Goal: Task Accomplishment & Management: Use online tool/utility

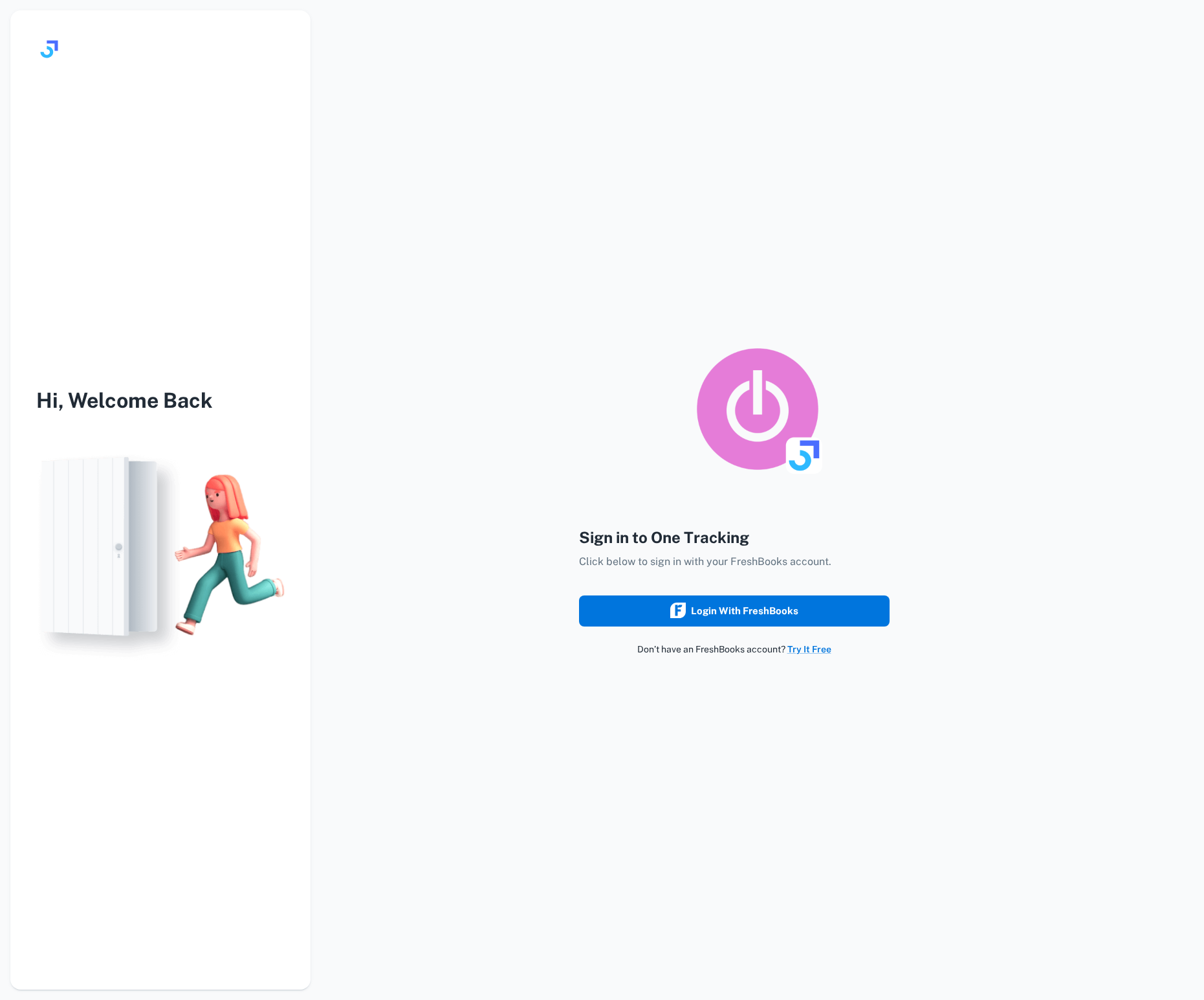
click at [692, 608] on div "Login with FreshBooks" at bounding box center [734, 611] width 128 height 17
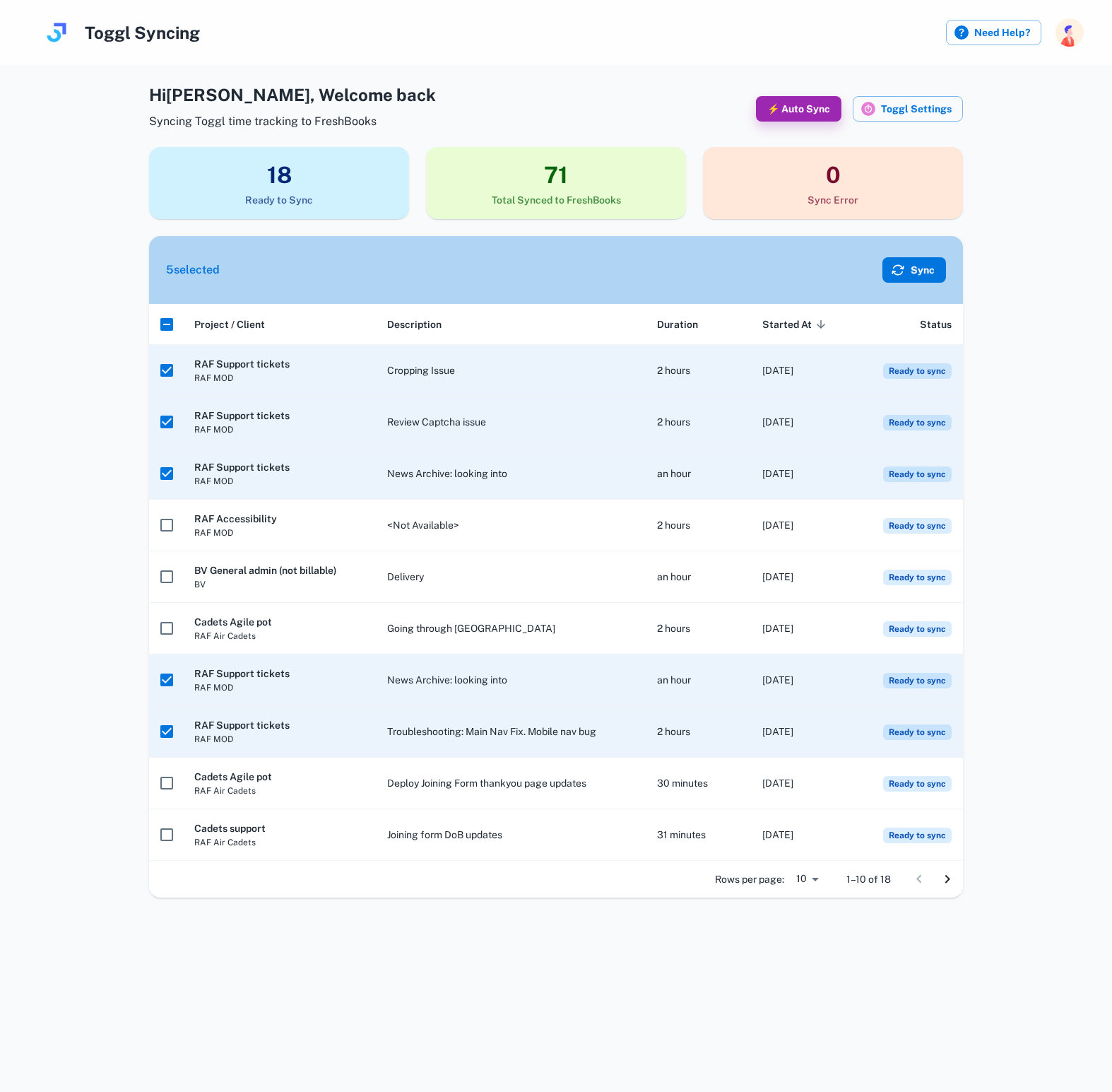
click at [912, 263] on button "Sync" at bounding box center [914, 269] width 63 height 25
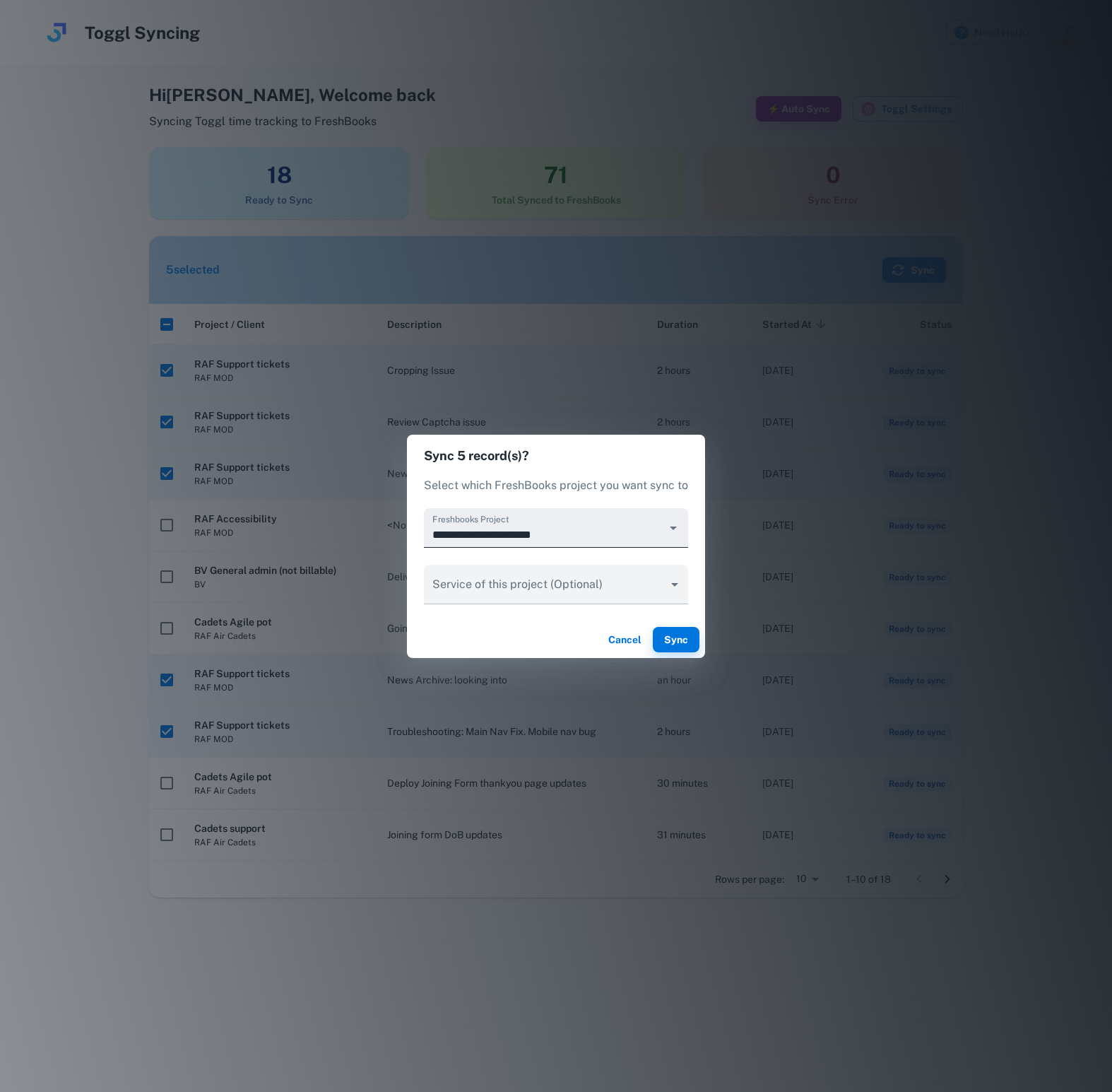
click at [672, 528] on icon "Open" at bounding box center [673, 528] width 7 height 4
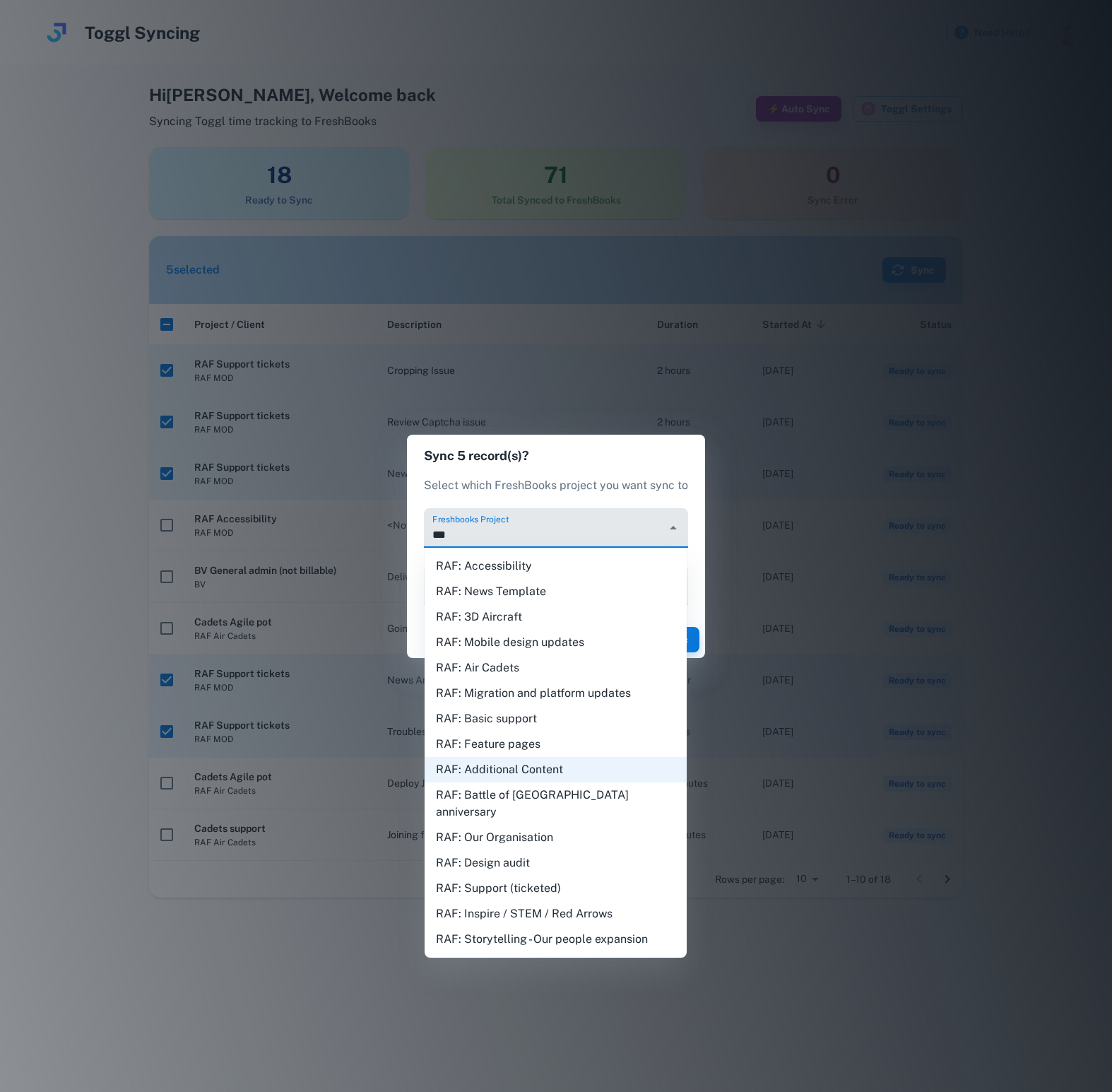
click at [543, 875] on li "RAF: Support (ticketed)" at bounding box center [556, 887] width 263 height 25
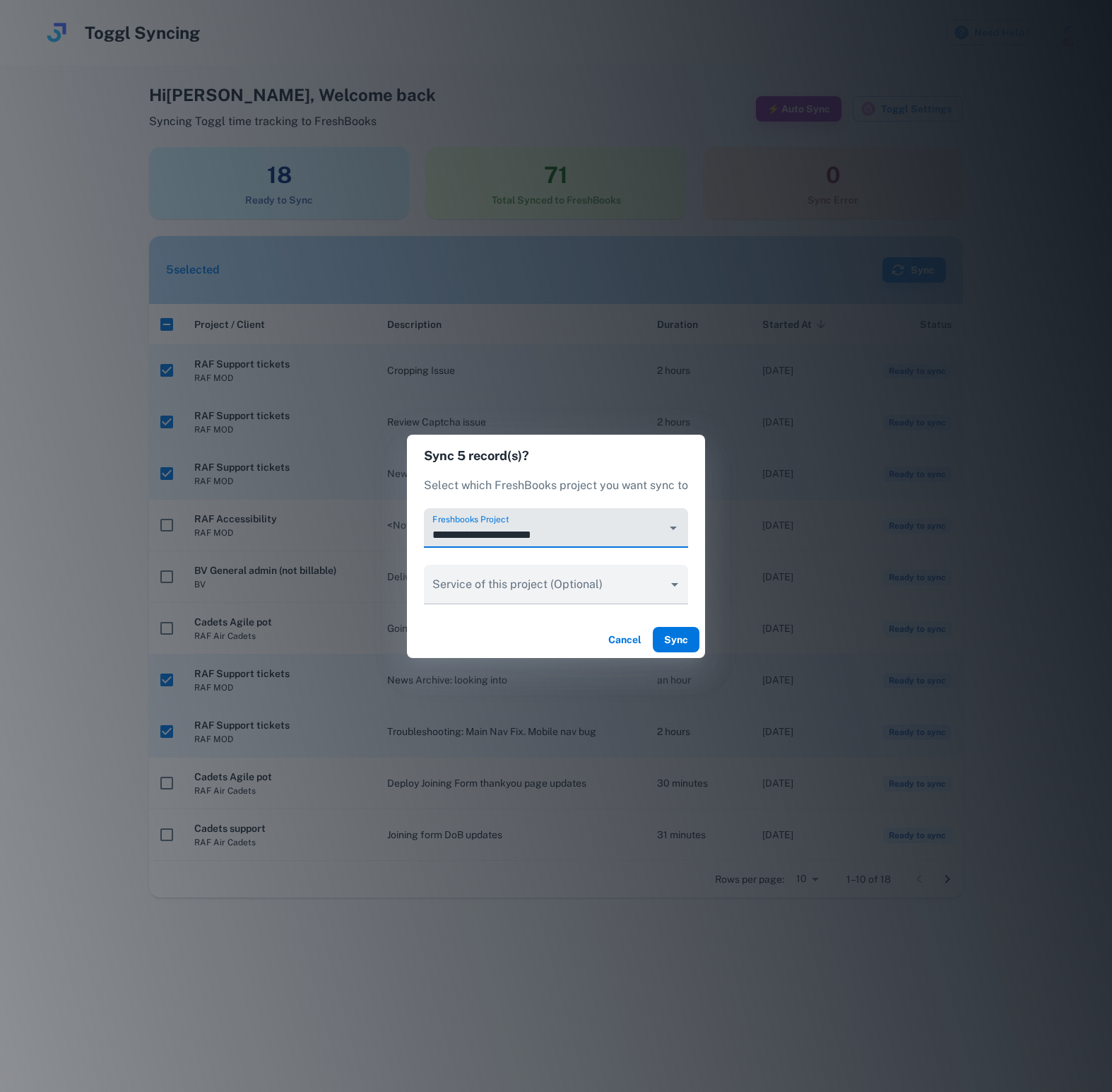
type input "**********"
click at [682, 634] on button "Sync" at bounding box center [676, 639] width 47 height 25
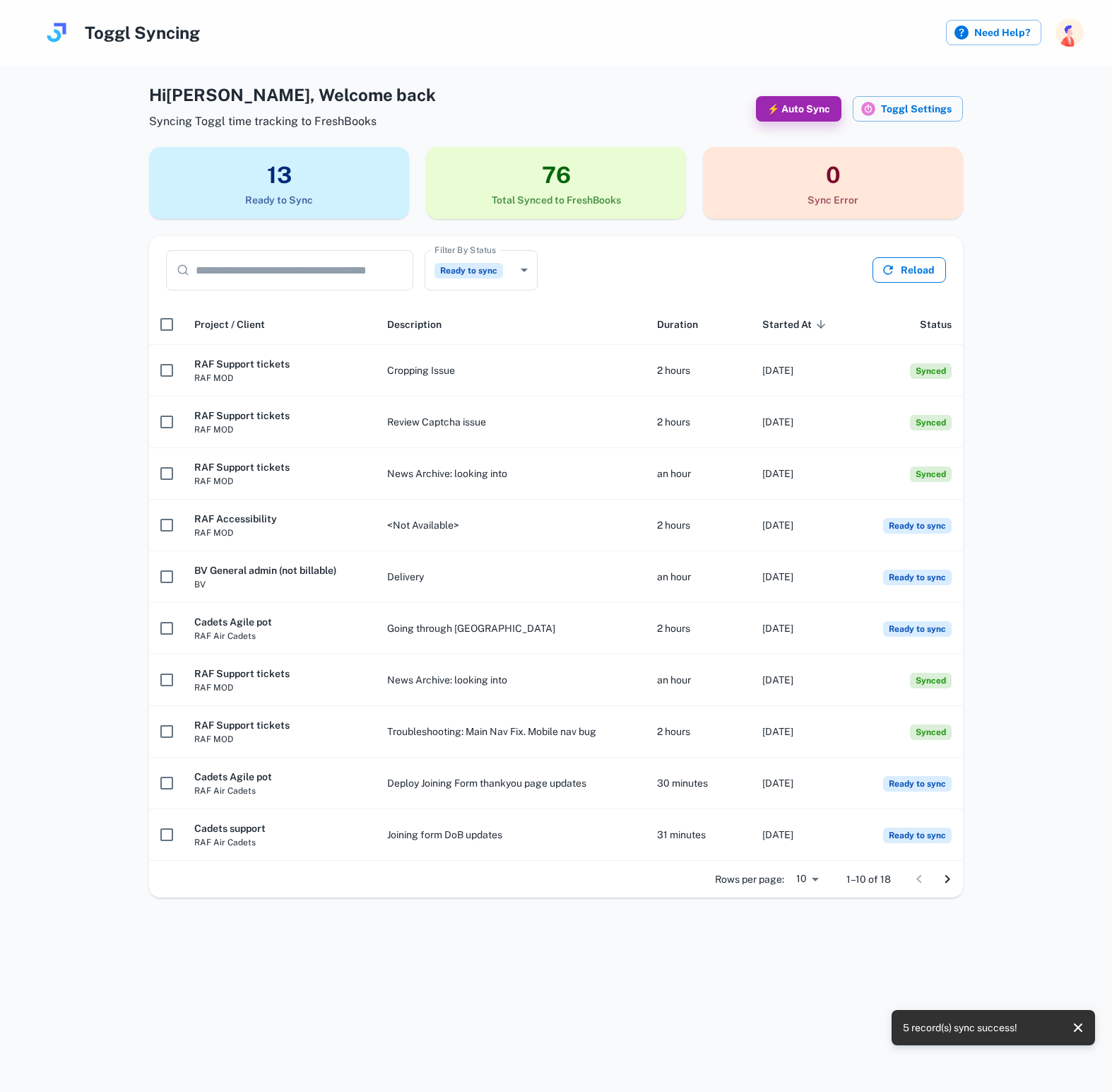
click at [917, 272] on button "Reload" at bounding box center [910, 269] width 73 height 25
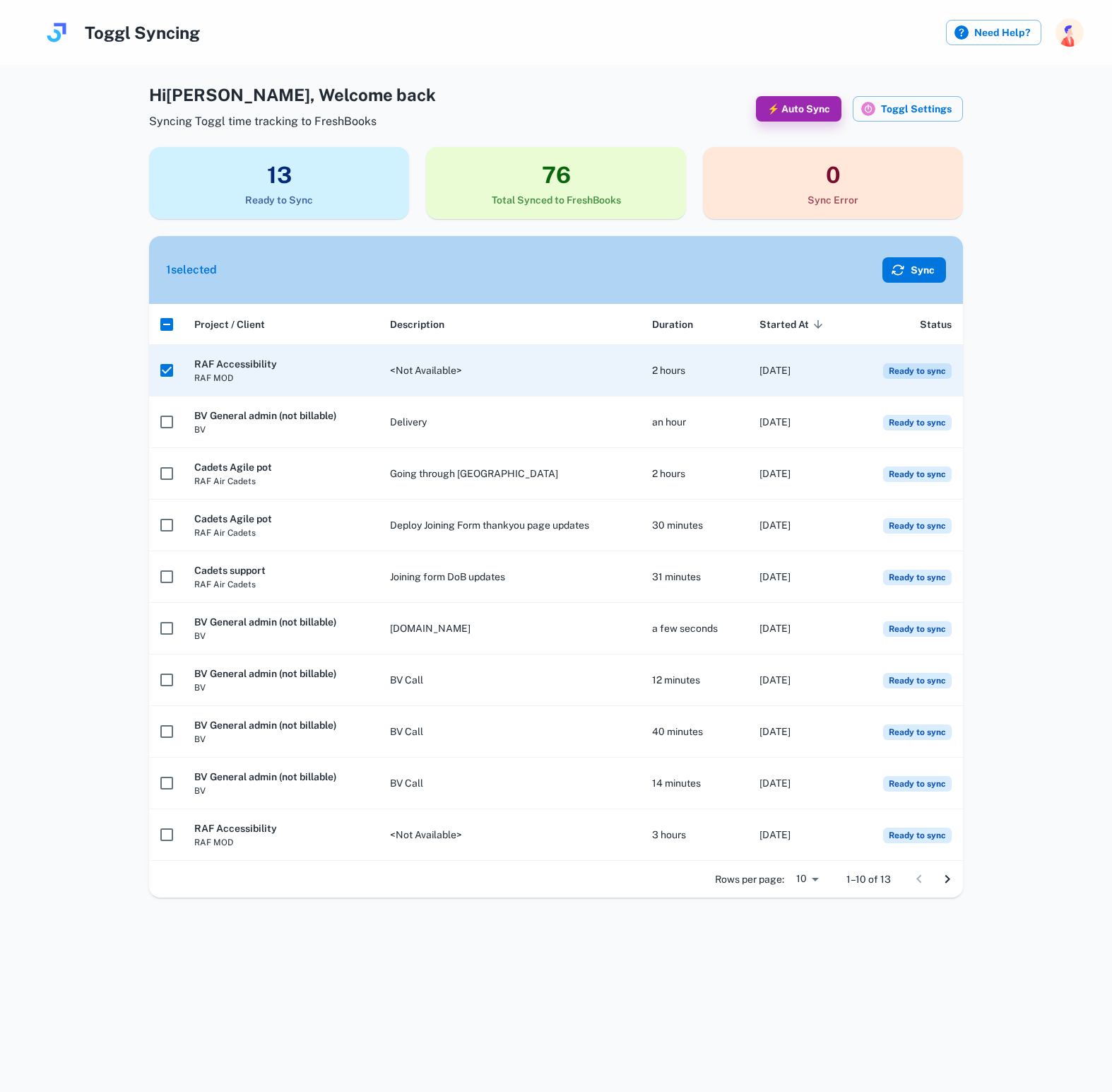
click at [921, 268] on button "Sync" at bounding box center [914, 269] width 63 height 25
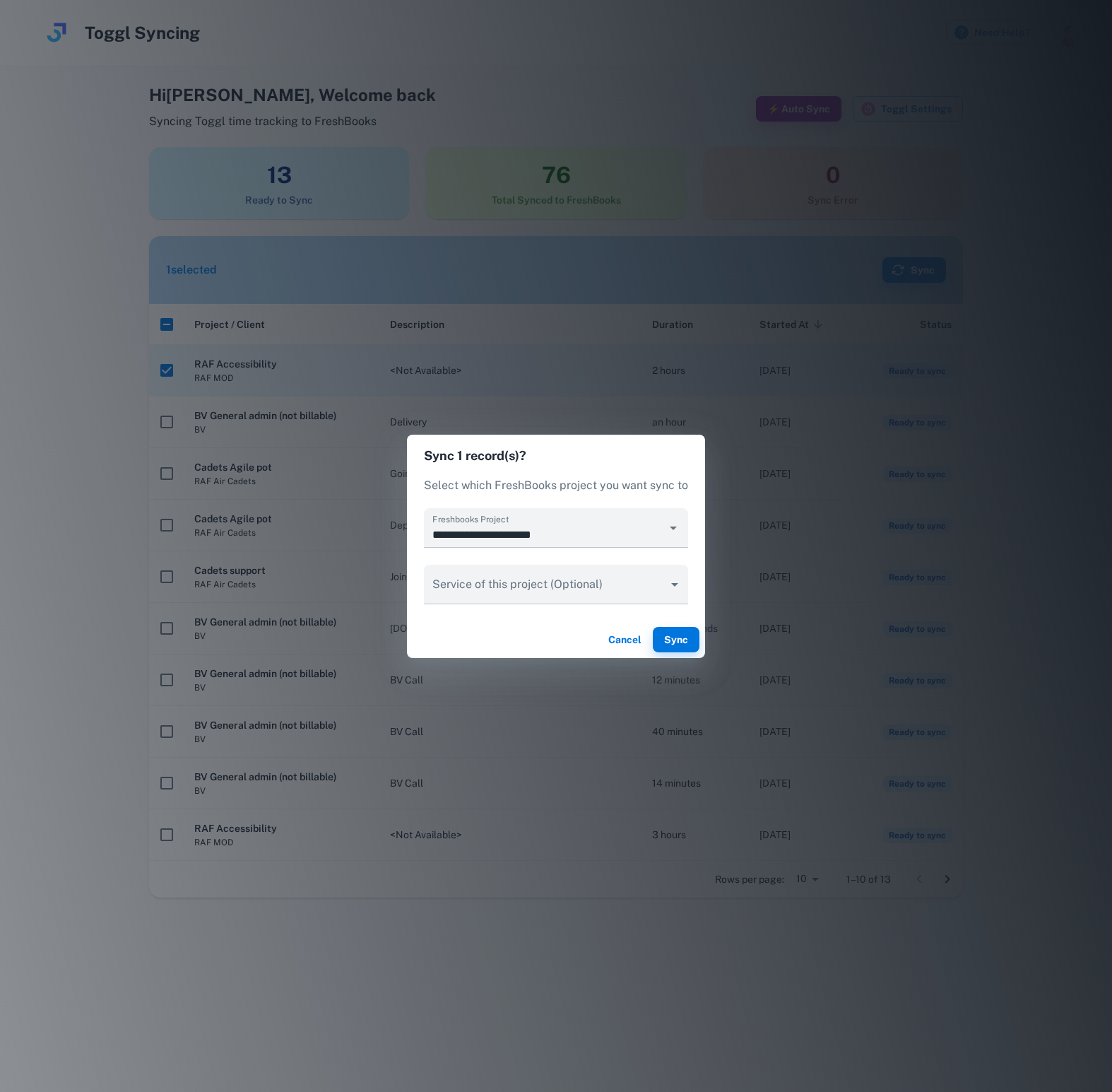
click at [622, 640] on button "Cancel" at bounding box center [624, 639] width 45 height 25
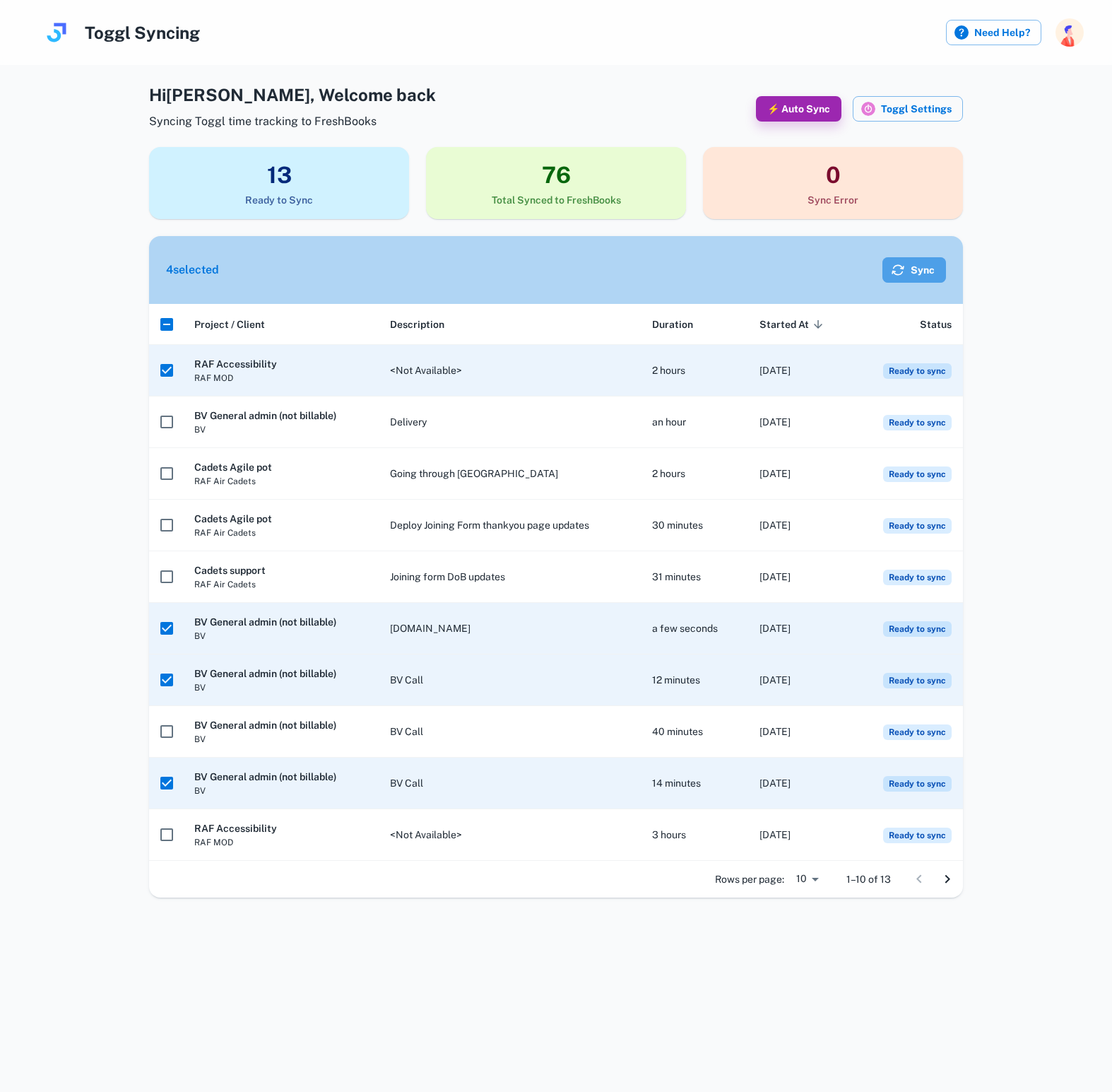
click at [911, 279] on button "Sync" at bounding box center [914, 269] width 63 height 25
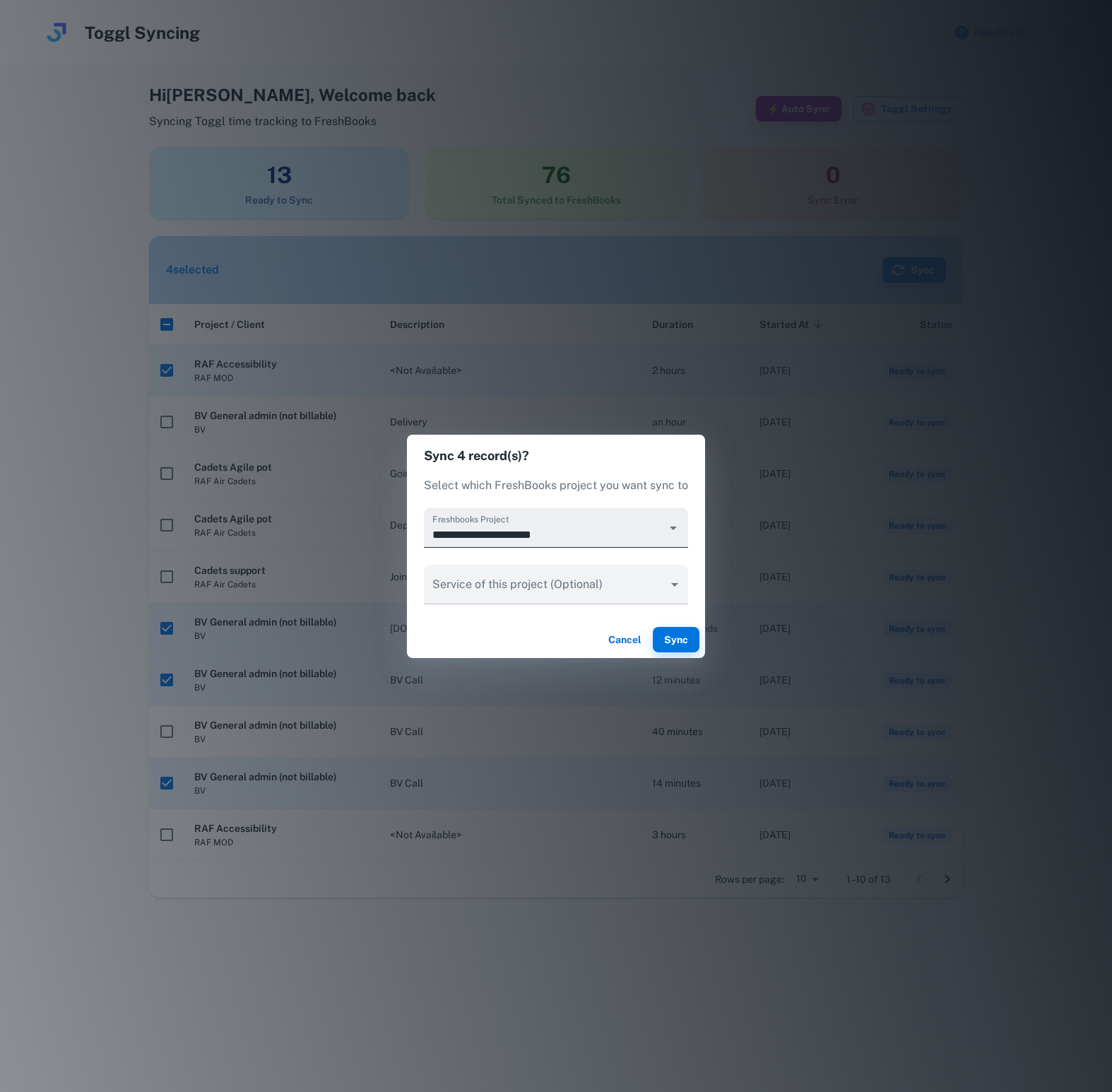
click at [674, 527] on icon "Open" at bounding box center [673, 528] width 7 height 4
click at [510, 562] on li "Temporary - SYNC" at bounding box center [556, 565] width 263 height 25
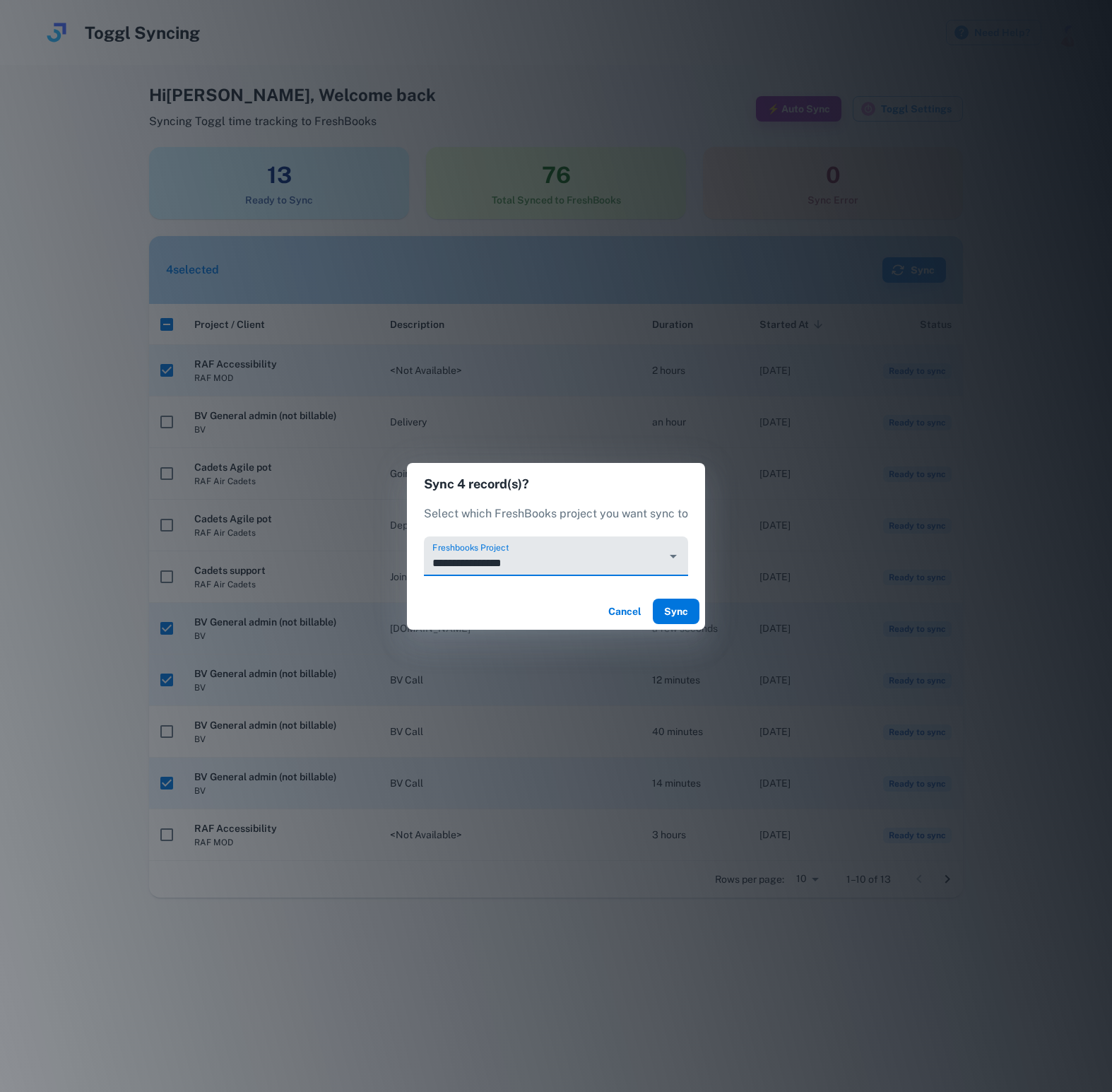
type input "**********"
click at [684, 606] on button "Sync" at bounding box center [676, 610] width 47 height 25
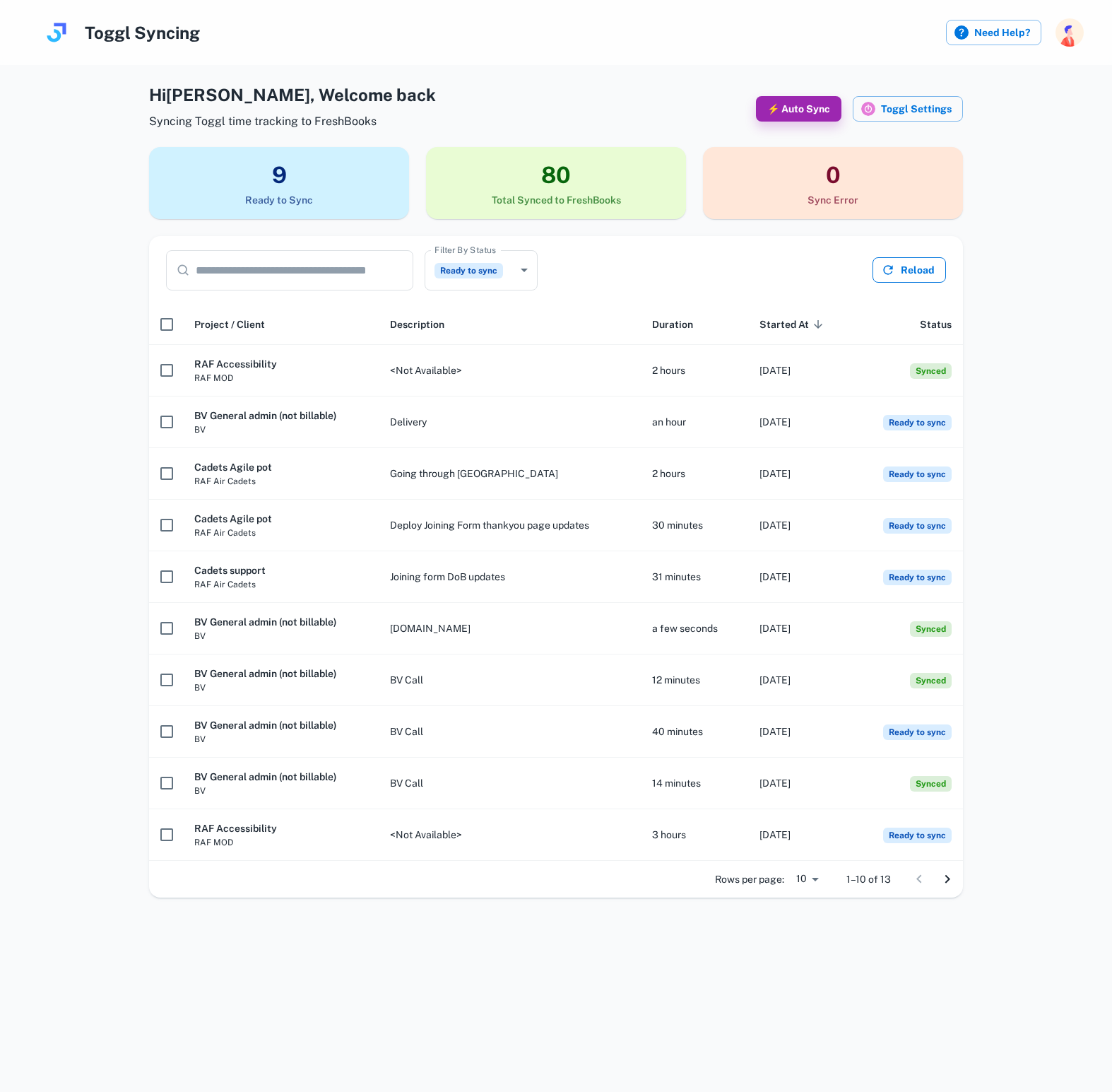
click at [931, 262] on button "Reload" at bounding box center [910, 269] width 73 height 25
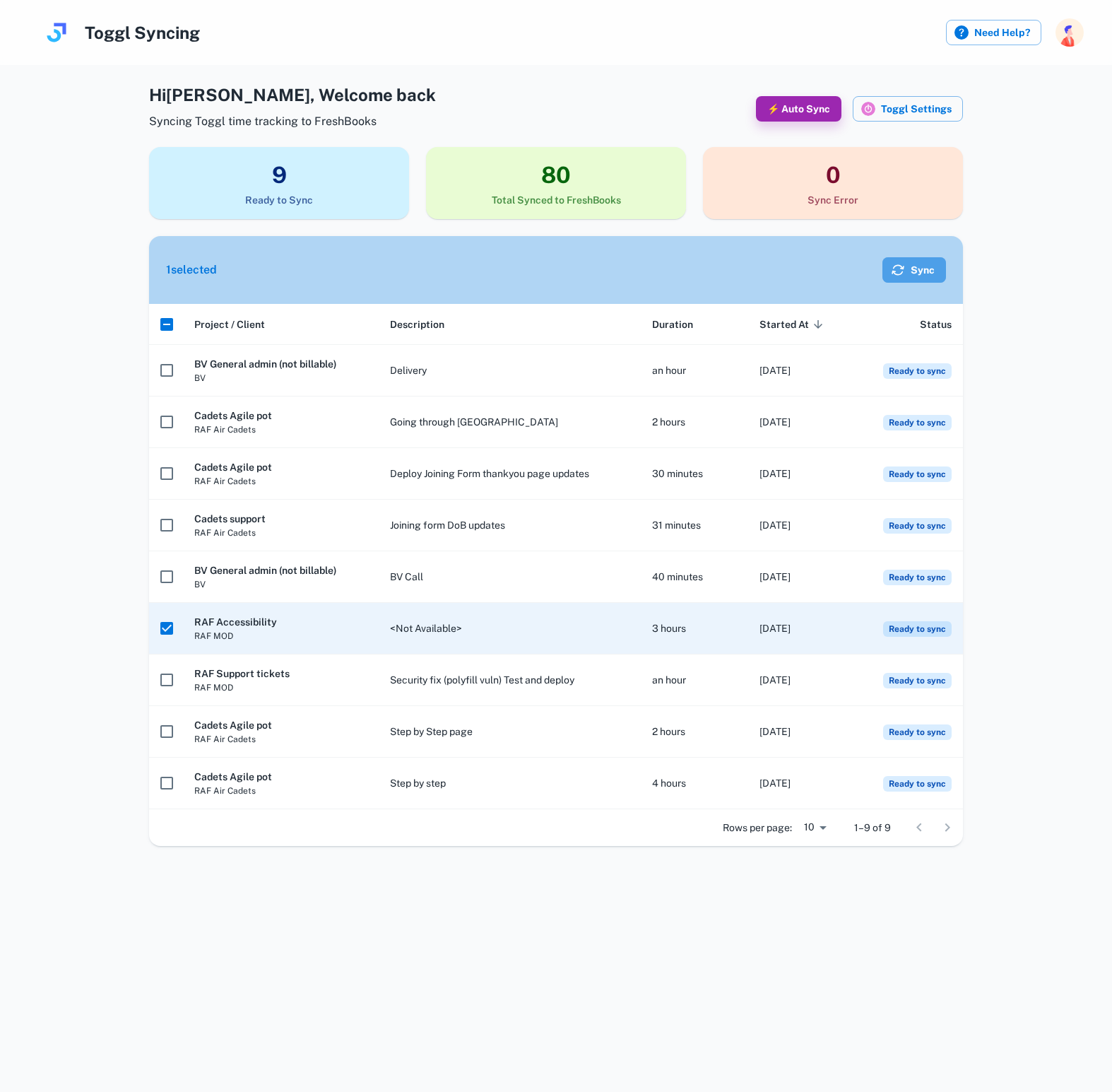
click at [915, 272] on button "Sync" at bounding box center [914, 269] width 63 height 25
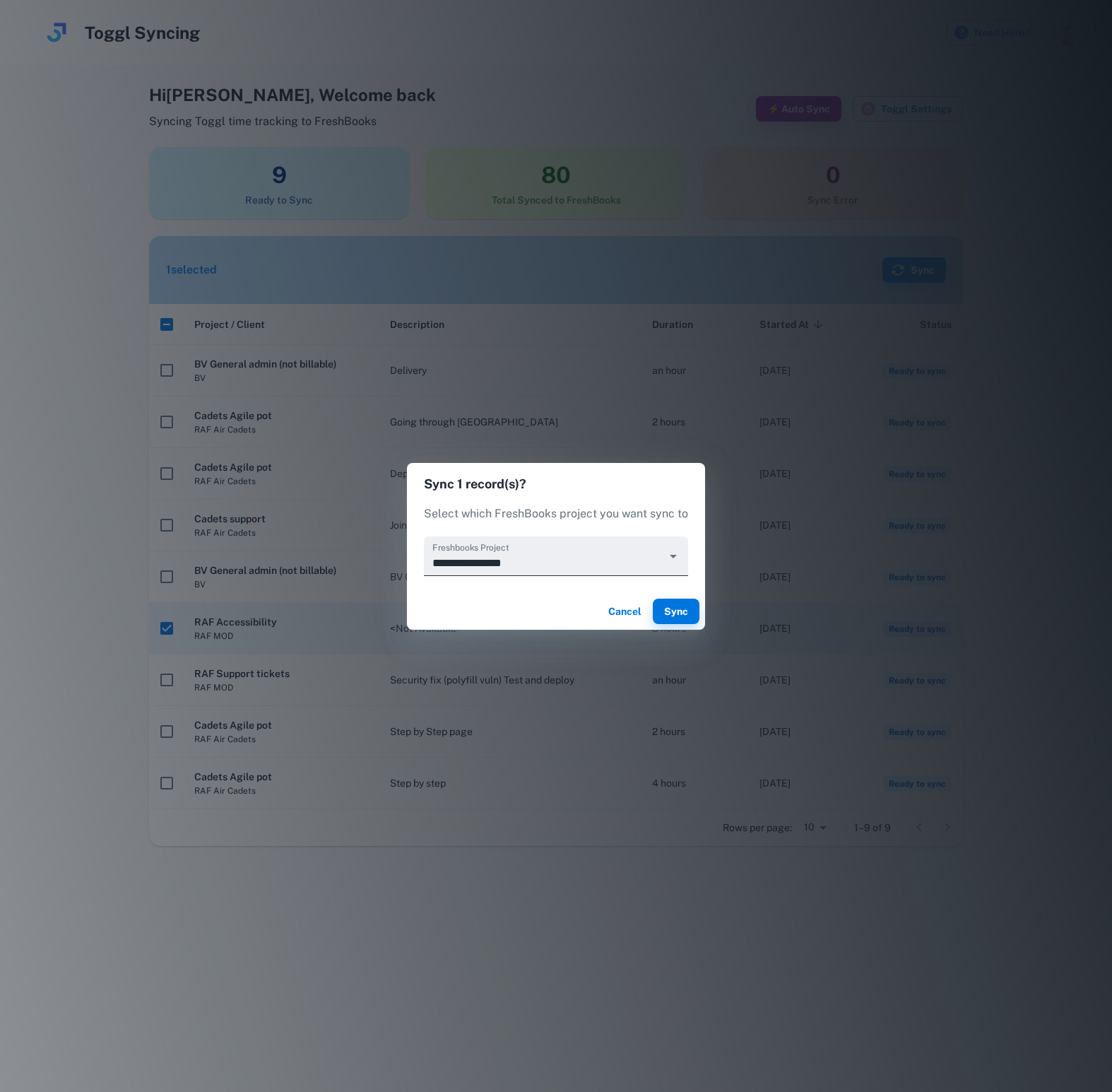
click at [672, 557] on icon "Open" at bounding box center [673, 556] width 17 height 17
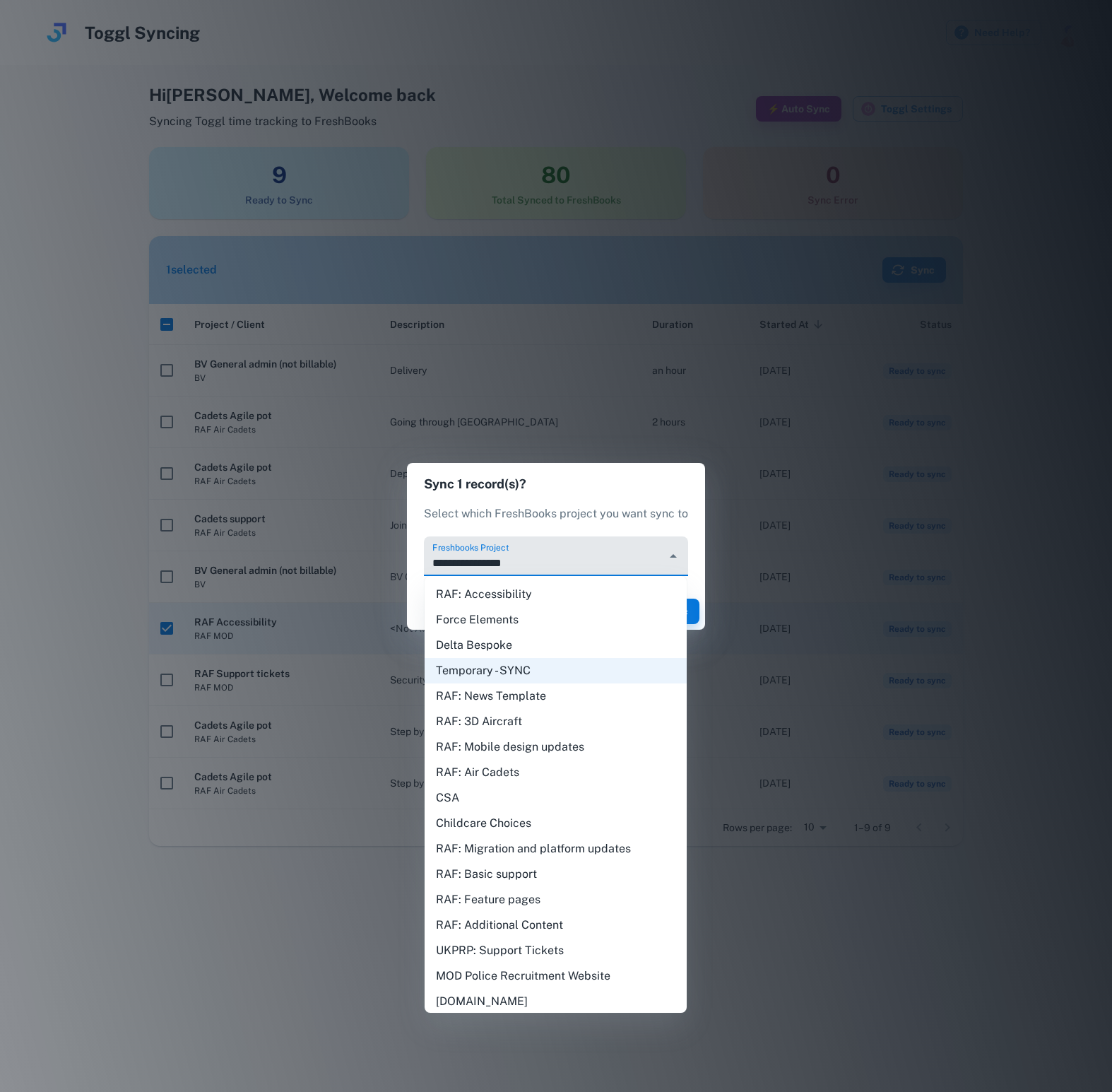
click at [610, 588] on li "RAF: Accessibility" at bounding box center [556, 594] width 263 height 25
type input "**********"
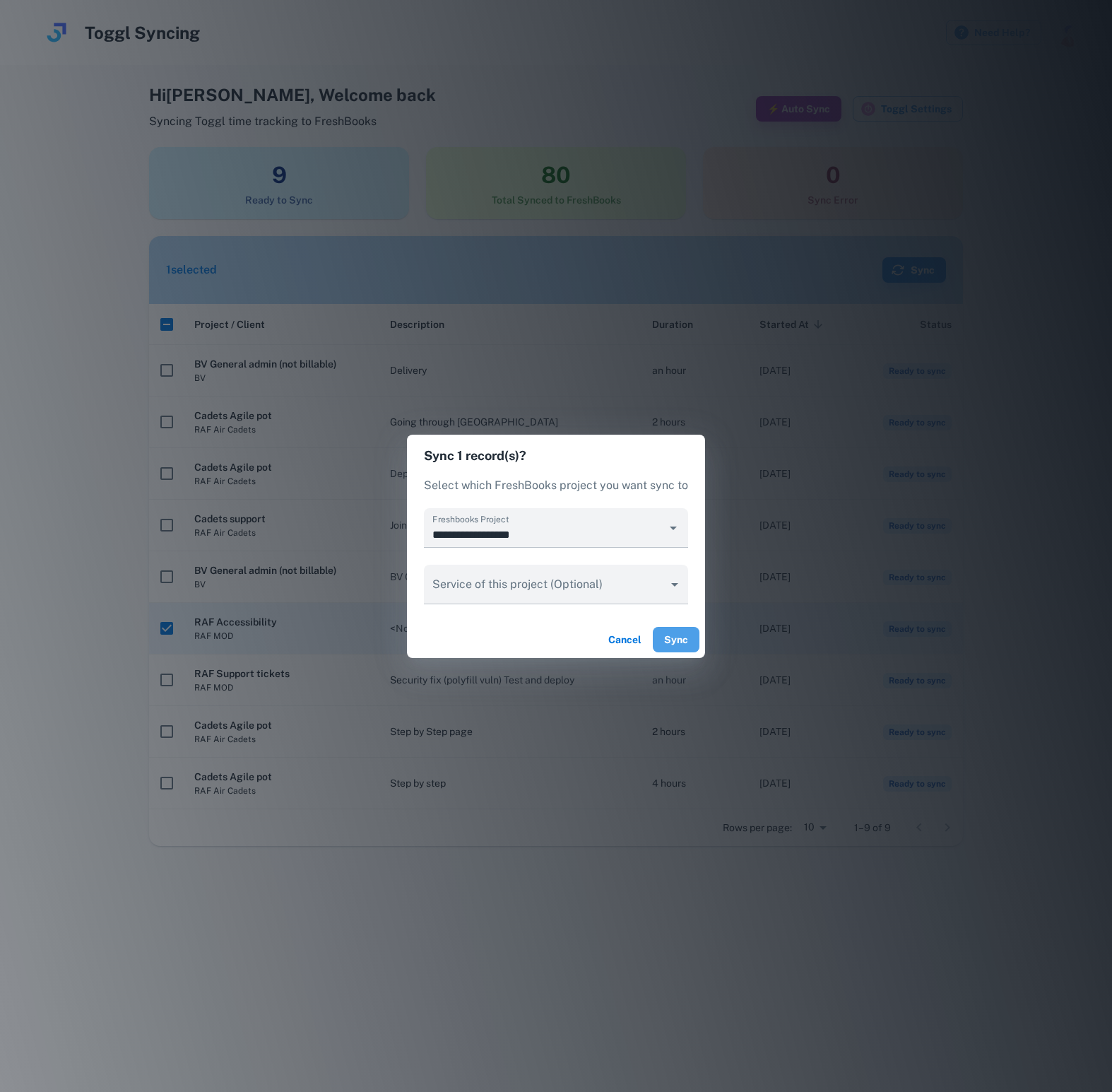
click at [680, 641] on button "Sync" at bounding box center [676, 639] width 47 height 25
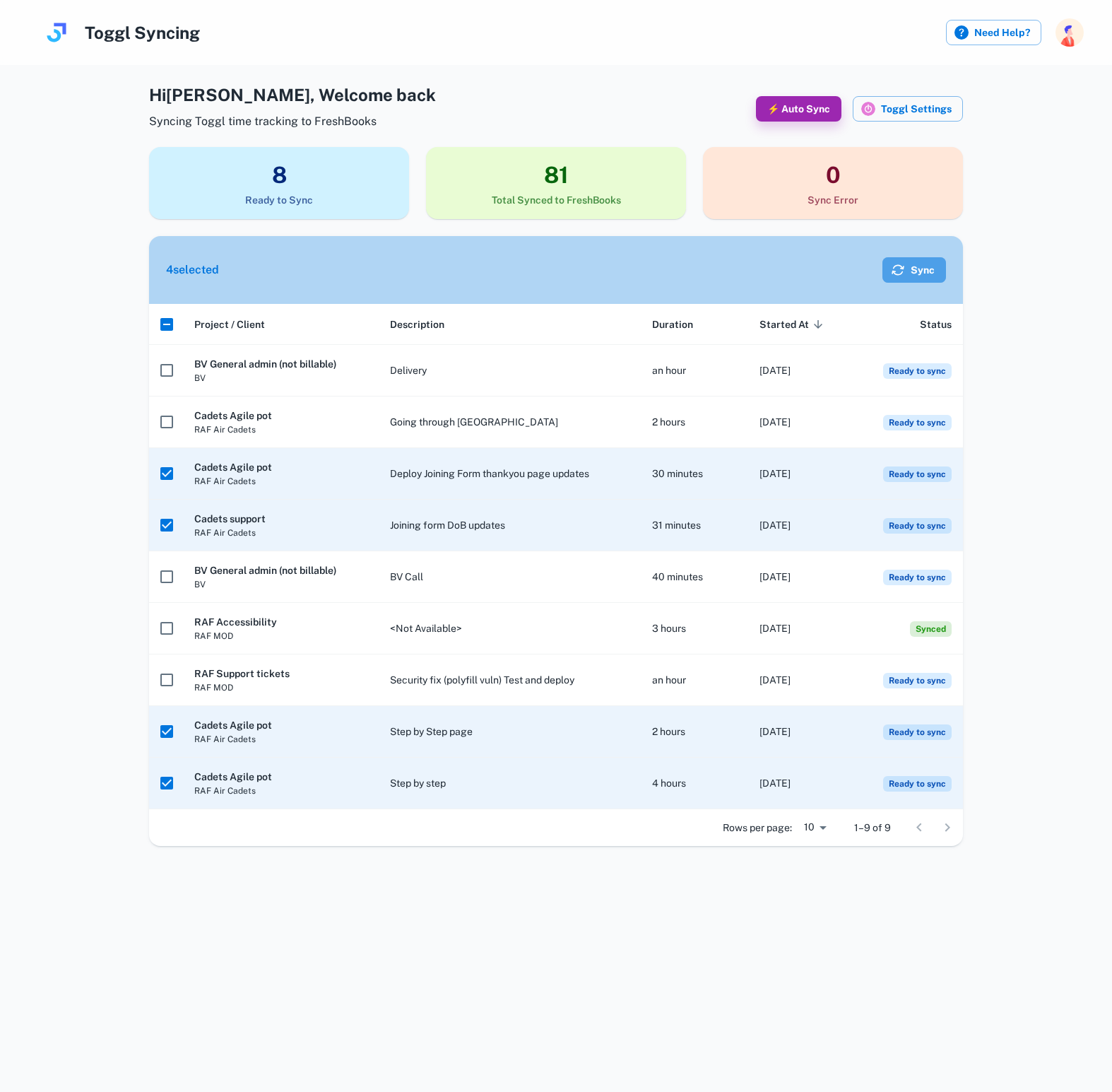
click at [915, 264] on button "Sync" at bounding box center [914, 269] width 63 height 25
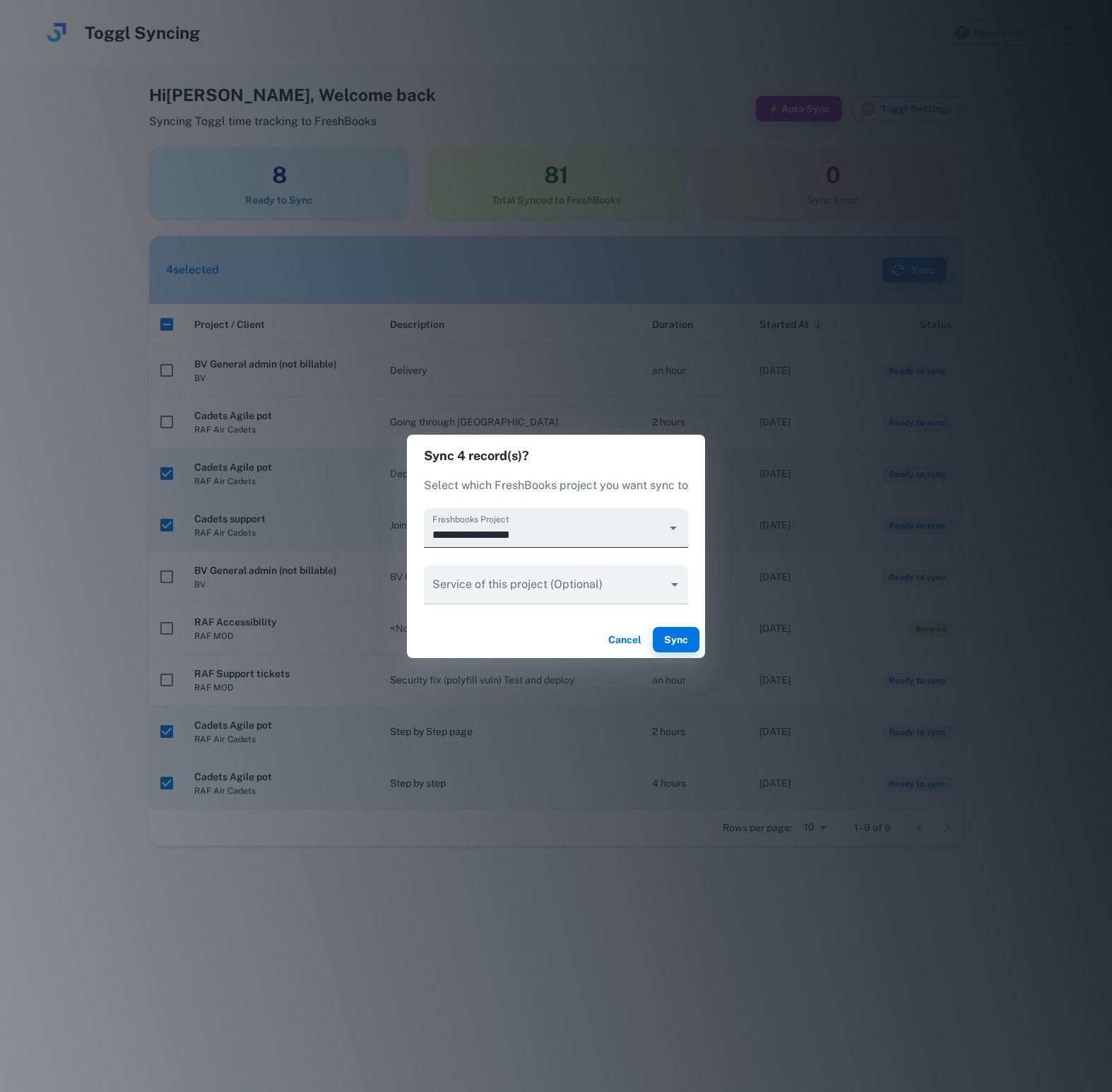
click at [671, 523] on icon "Open" at bounding box center [673, 528] width 17 height 17
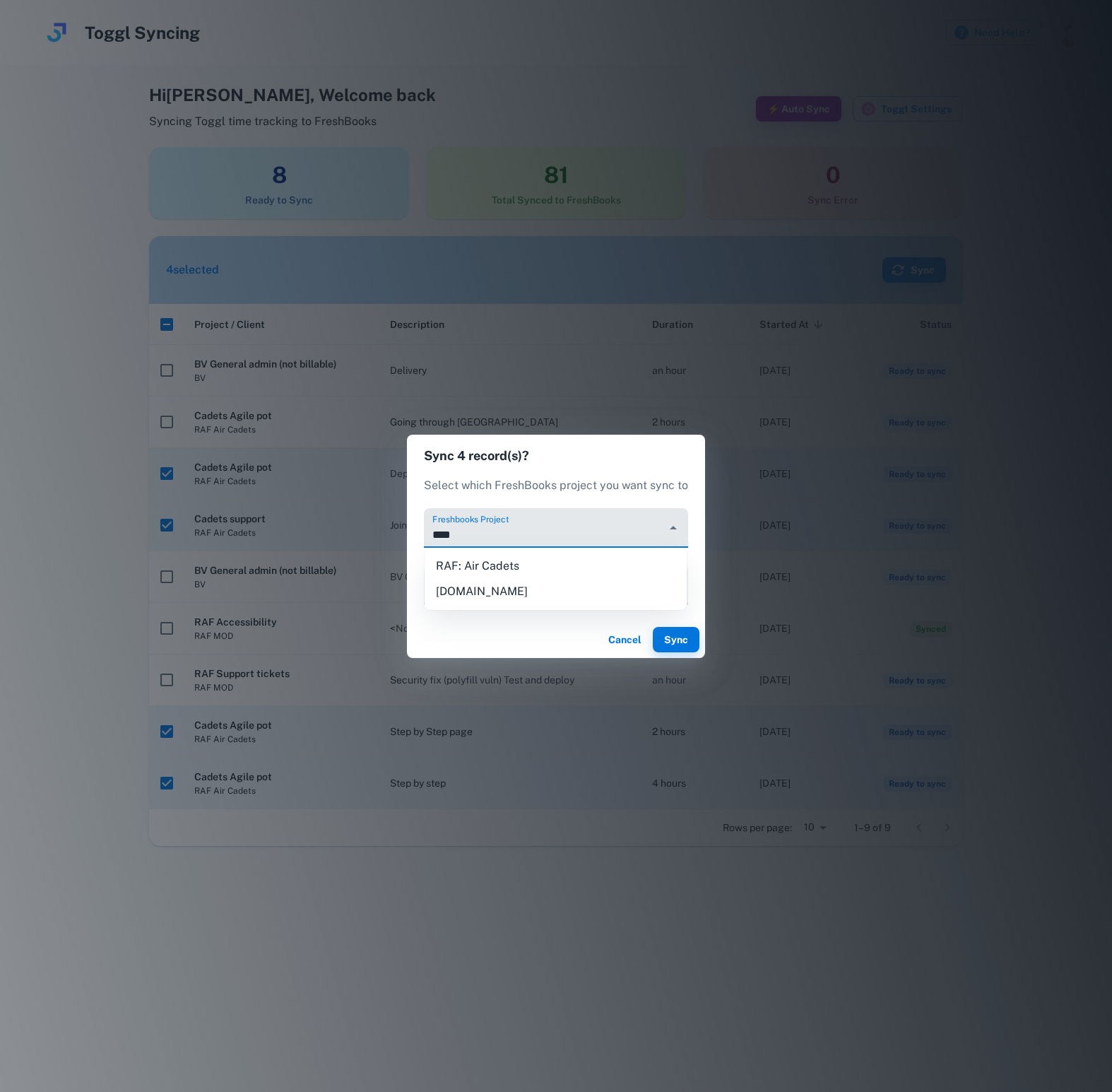
click at [566, 558] on li "RAF: Air Cadets" at bounding box center [556, 565] width 263 height 25
type input "**********"
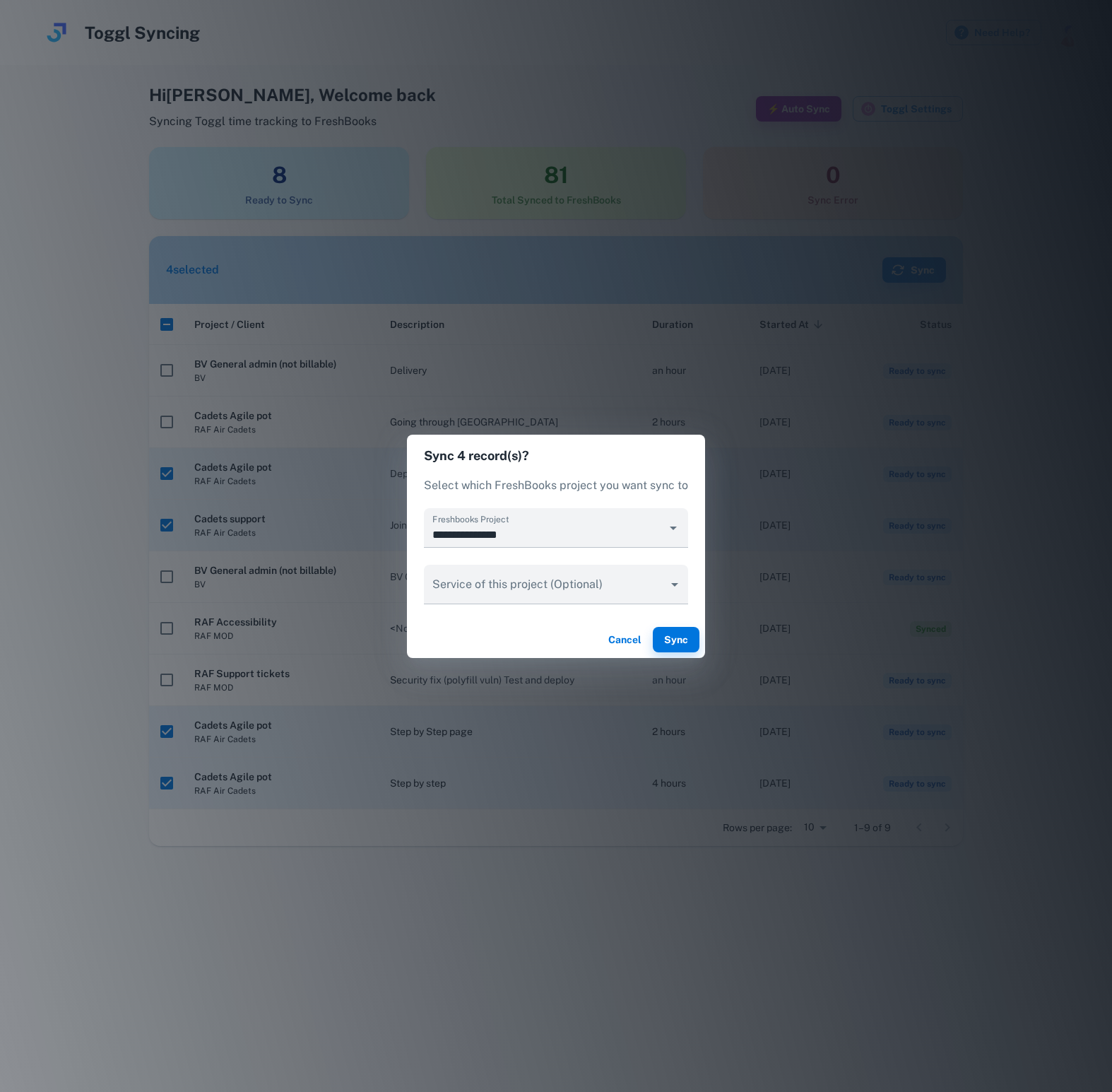
click at [701, 640] on div "Cancel Sync" at bounding box center [556, 639] width 298 height 37
click at [668, 640] on button "Sync" at bounding box center [676, 639] width 47 height 25
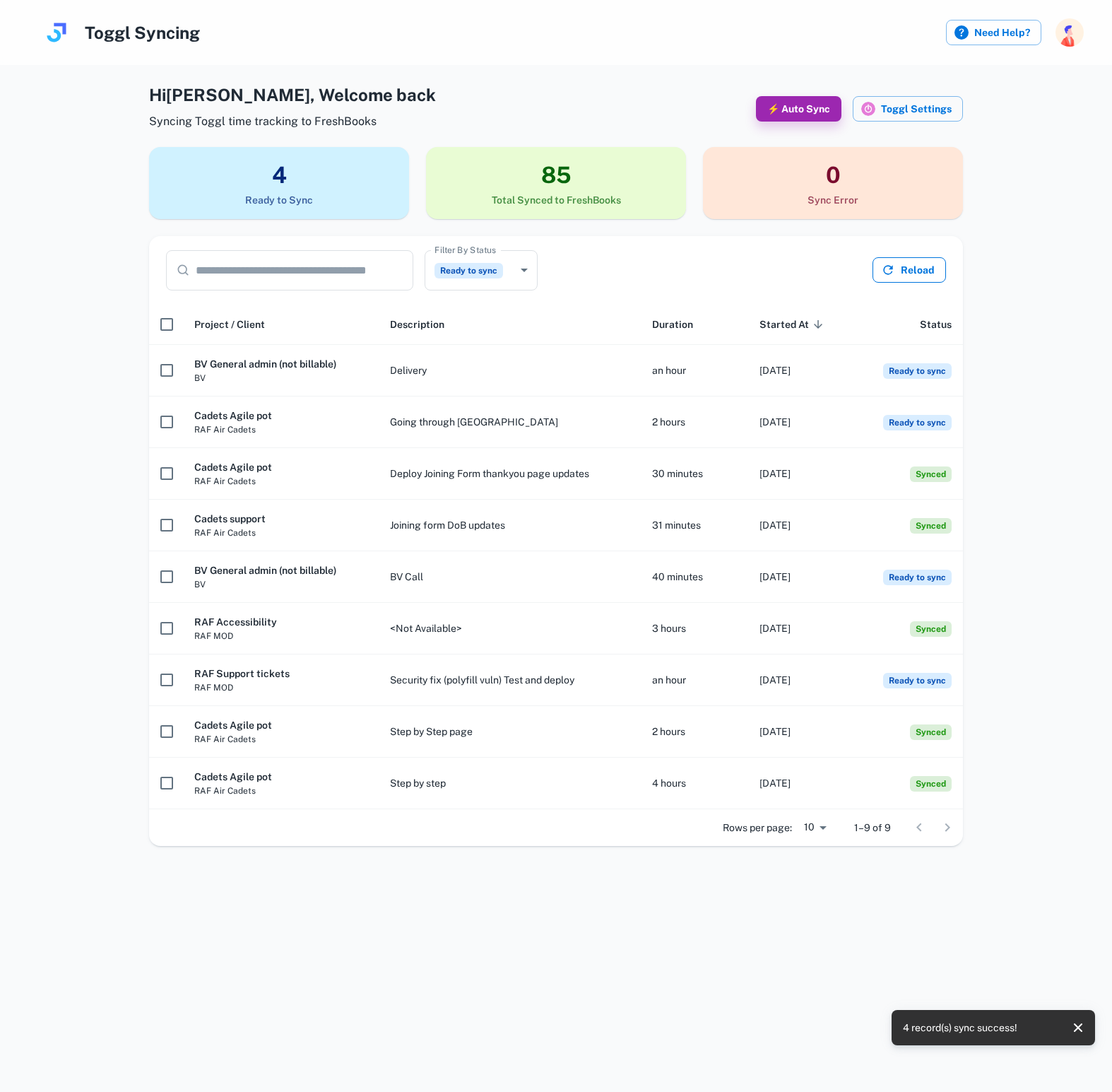
click at [927, 268] on button "Reload" at bounding box center [910, 269] width 73 height 25
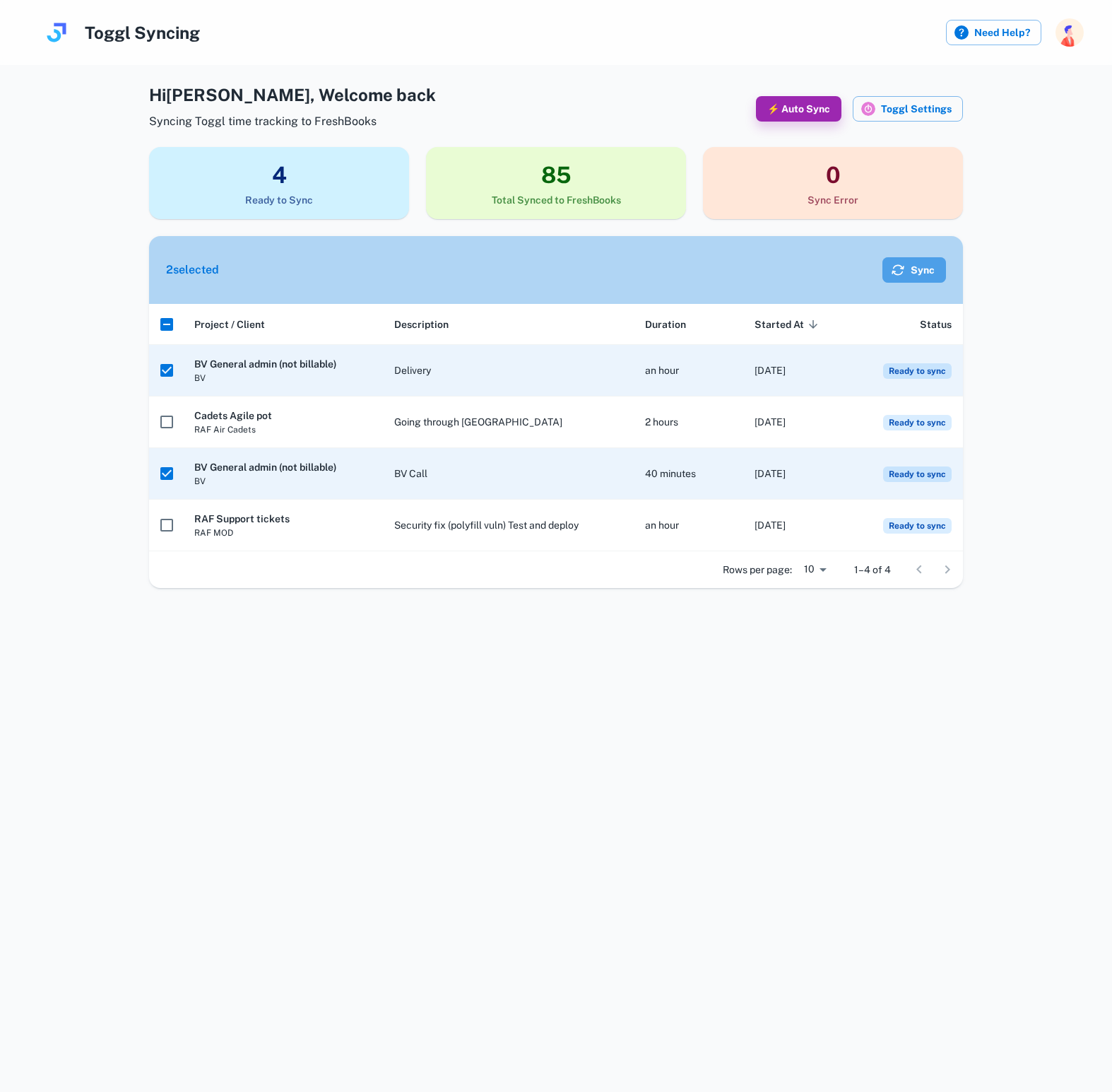
click at [901, 272] on icon "button" at bounding box center [898, 269] width 15 height 14
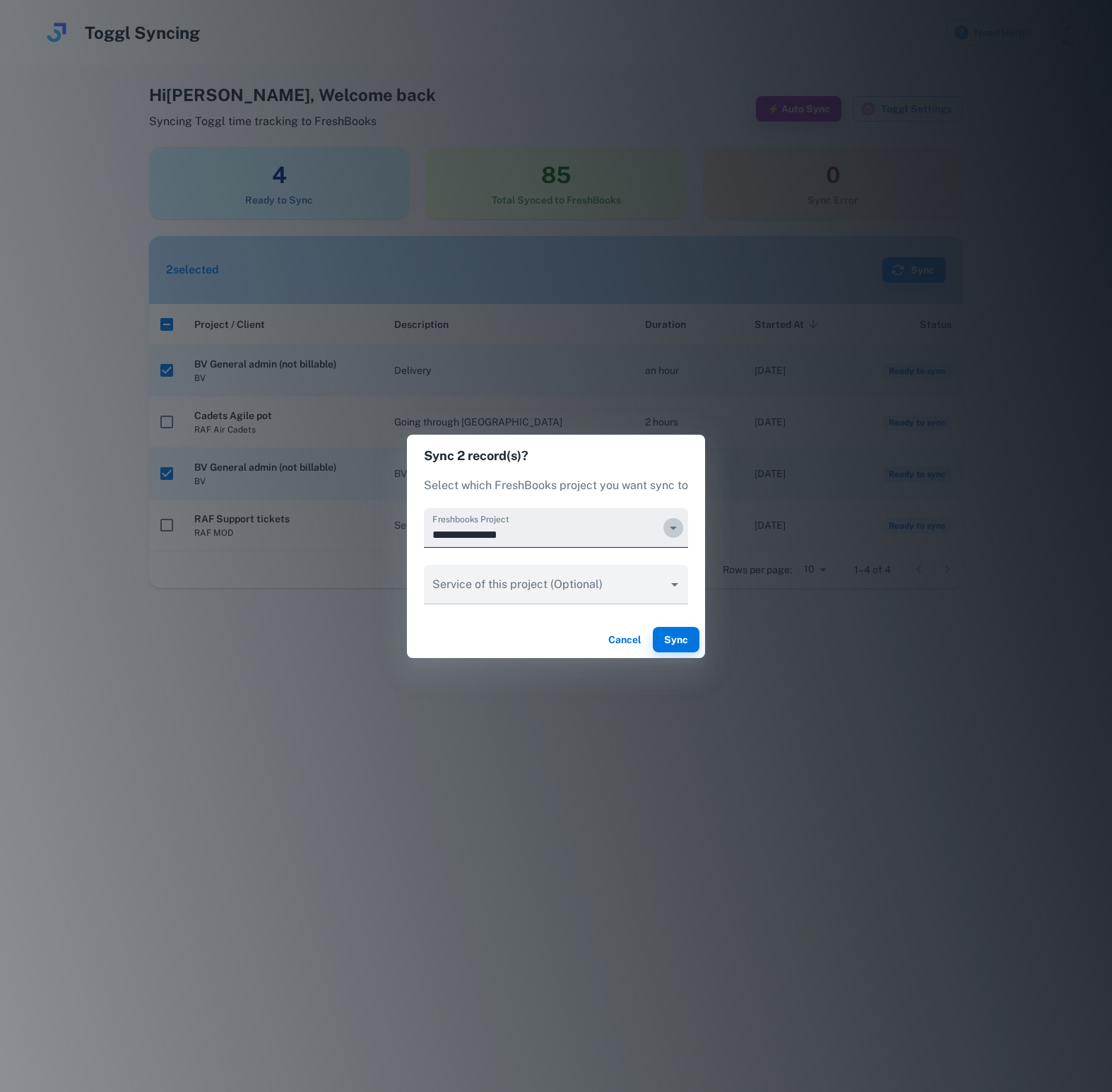
click at [674, 527] on icon "Open" at bounding box center [673, 528] width 7 height 4
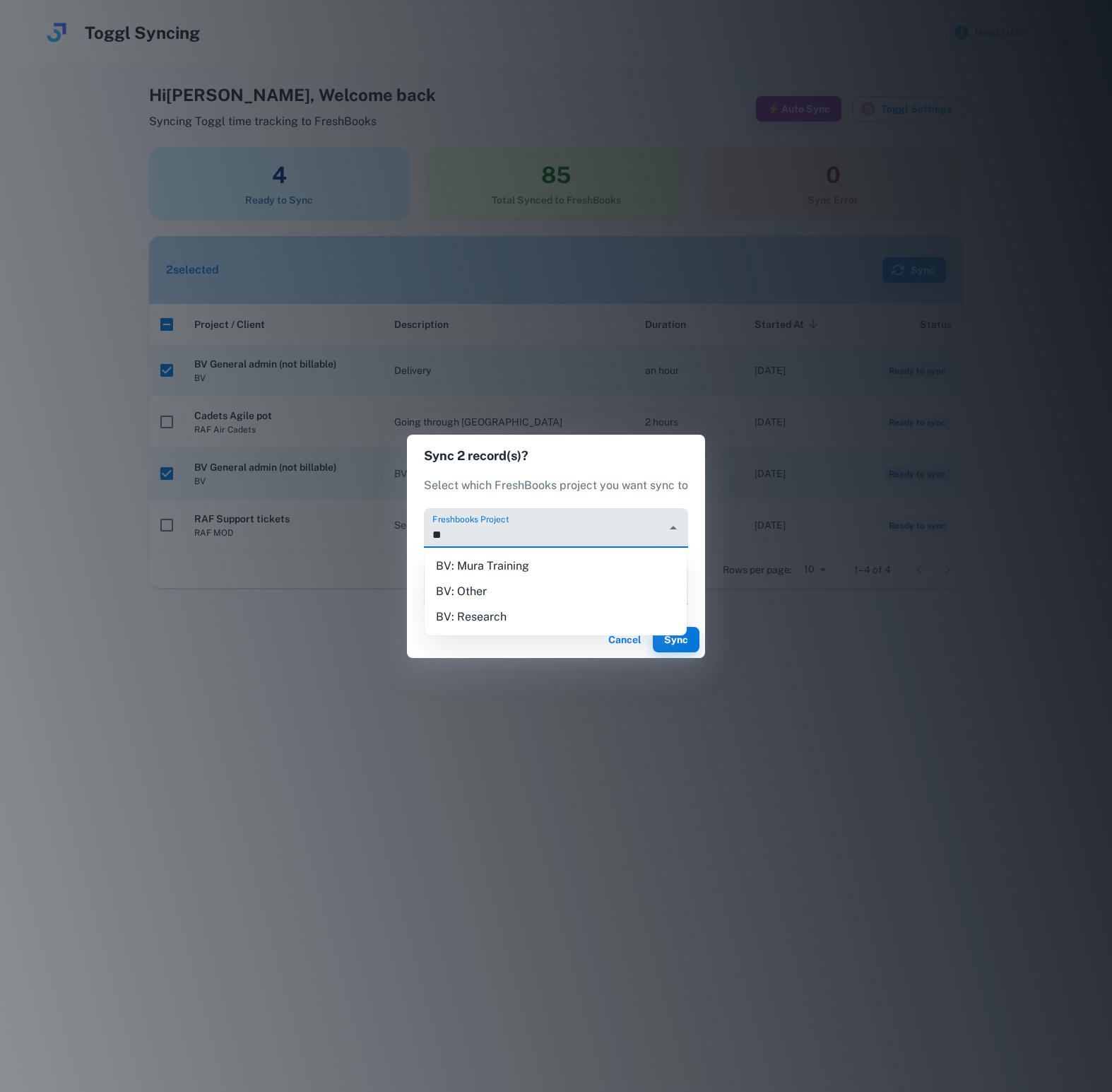
click at [506, 593] on li "BV: Other" at bounding box center [556, 591] width 263 height 25
type input "*********"
click at [671, 581] on body "Toggl Syncing Need Help? Hi [PERSON_NAME] , Welcome back Syncing Toggl time tra…" at bounding box center [556, 546] width 1112 height 1092
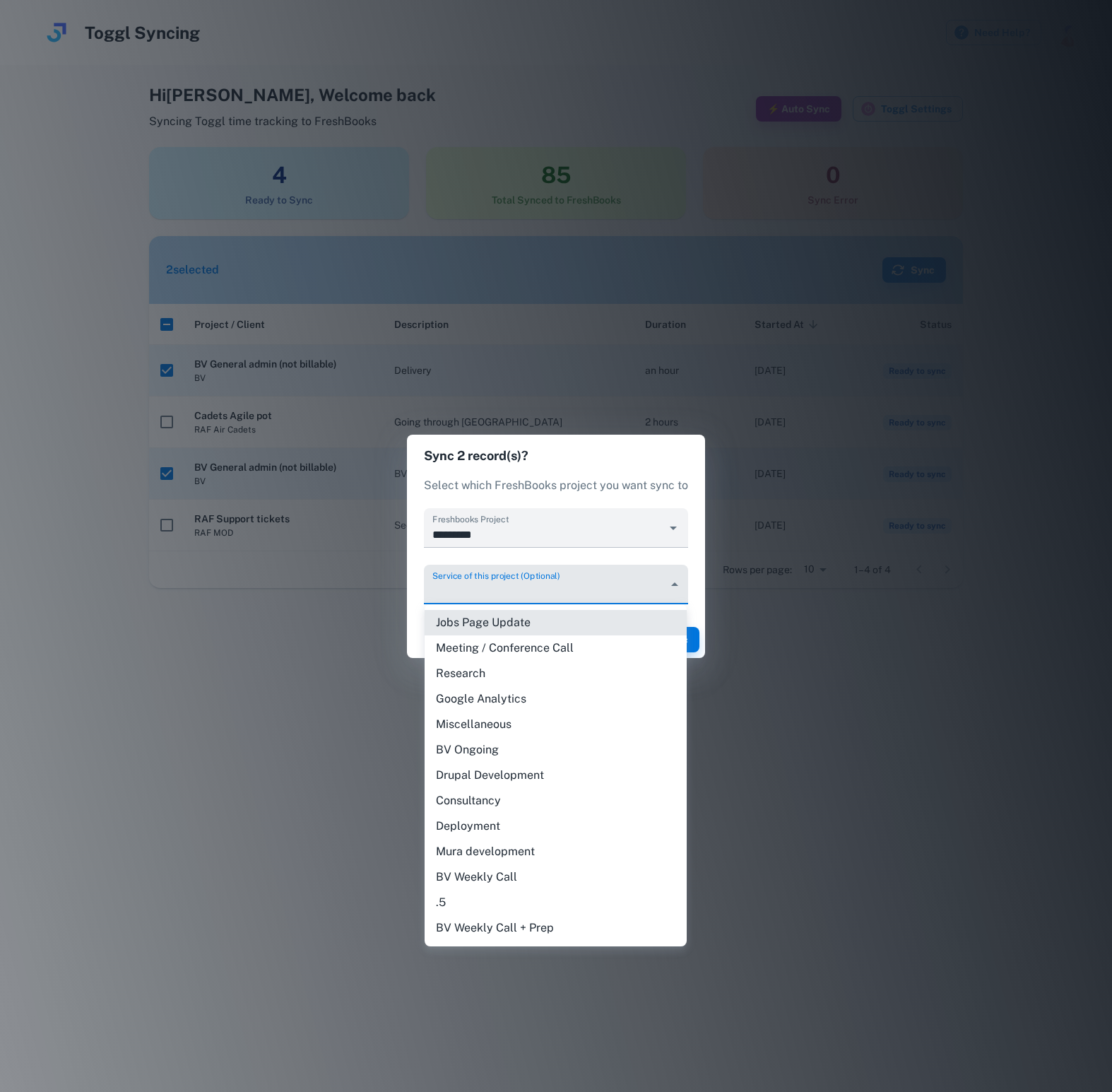
click at [511, 651] on li "Meeting / Conference Call" at bounding box center [556, 647] width 263 height 25
type input "*******"
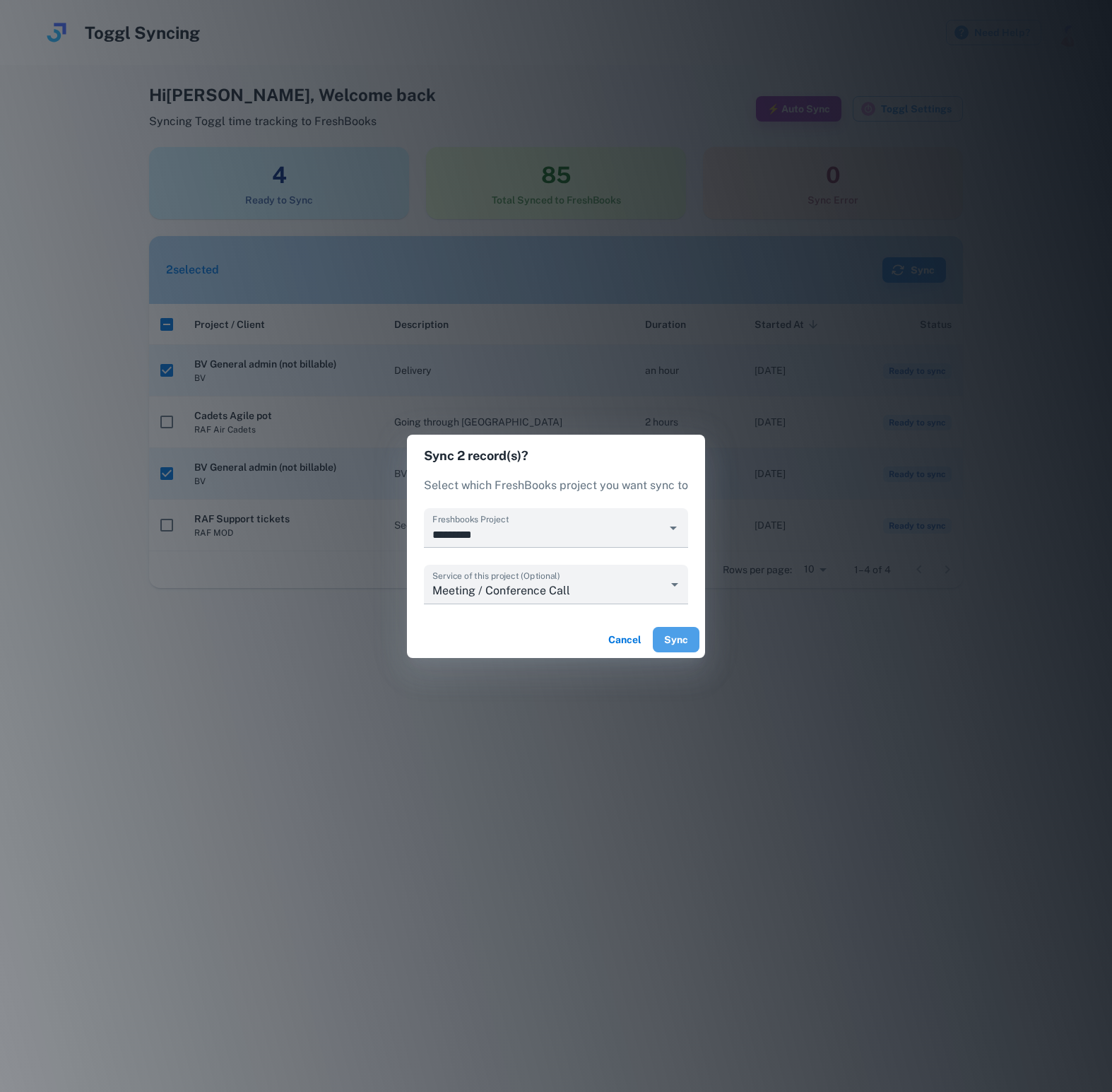
click at [685, 634] on button "Sync" at bounding box center [676, 639] width 47 height 25
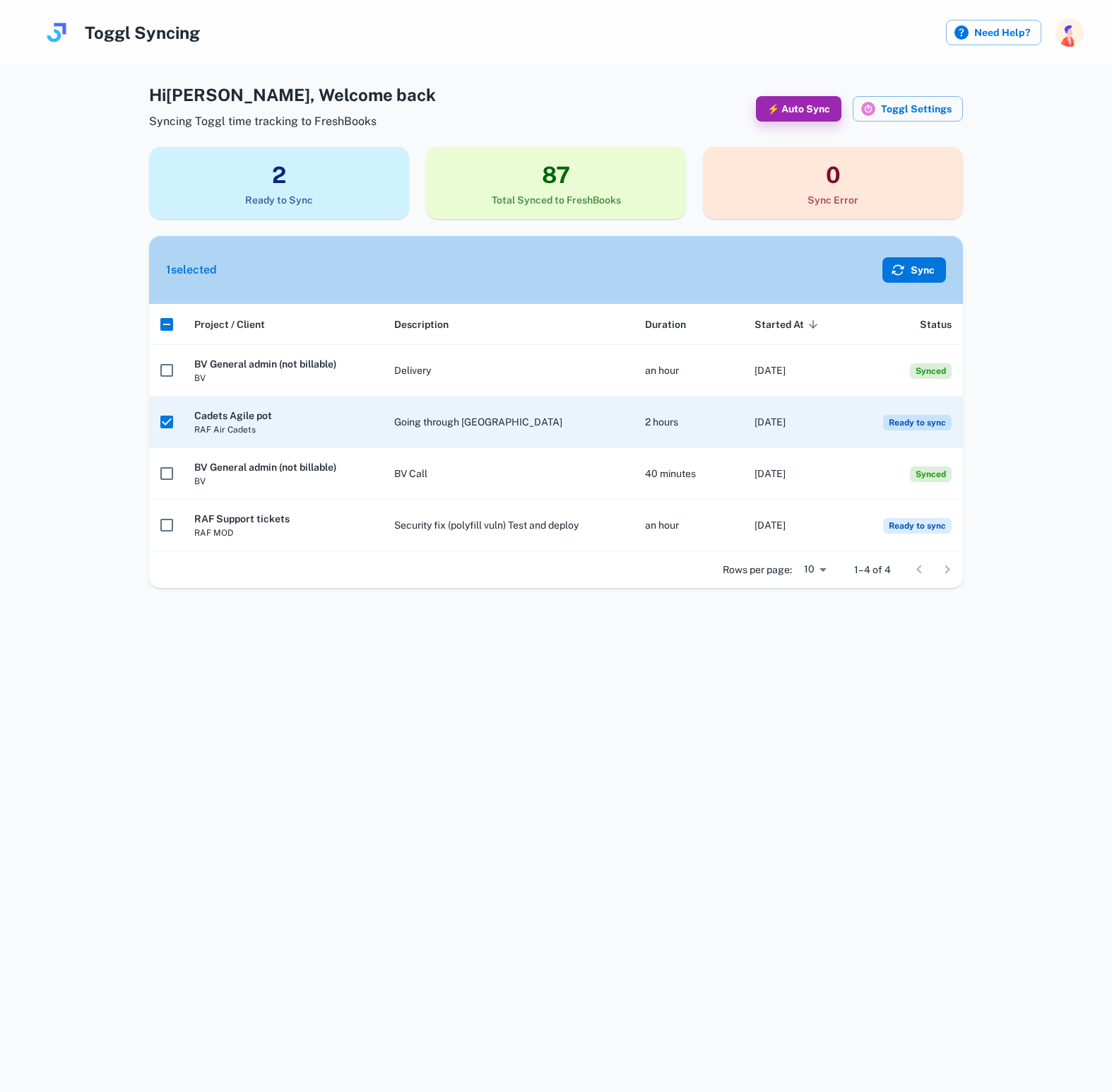
click at [917, 266] on button "Sync" at bounding box center [914, 269] width 63 height 25
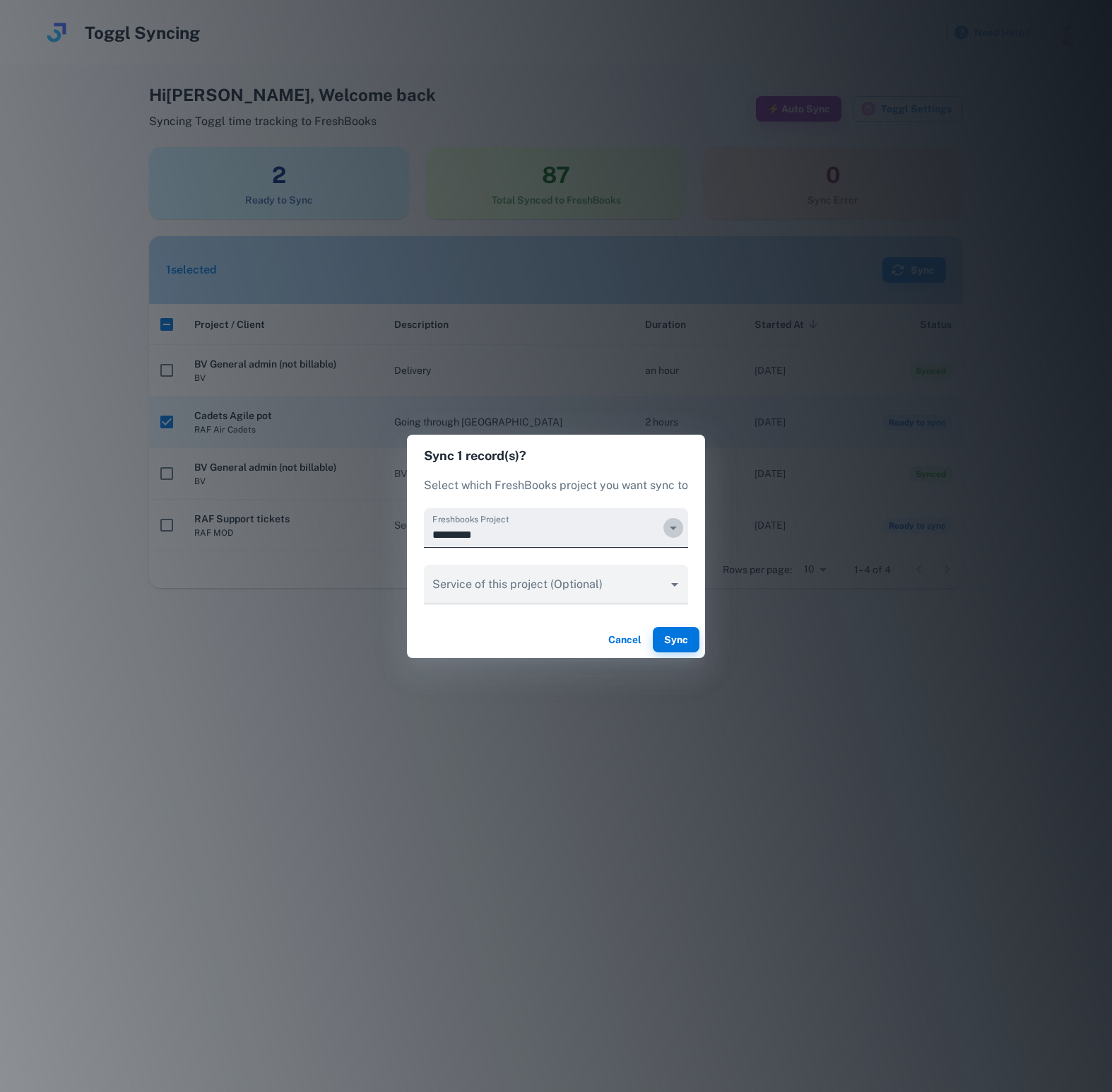
click at [669, 520] on icon "Open" at bounding box center [673, 528] width 17 height 17
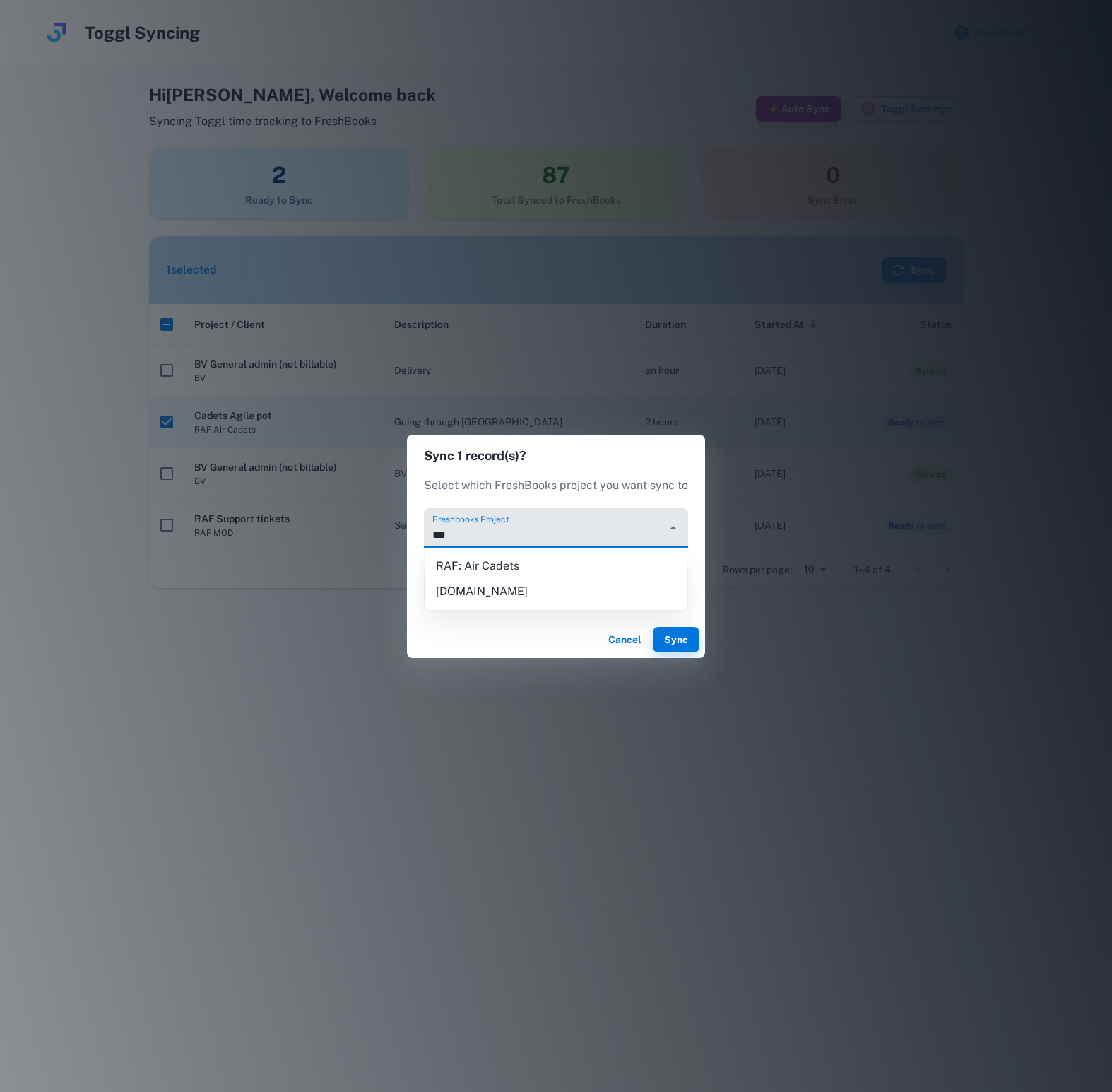
click at [524, 562] on li "RAF: Air Cadets" at bounding box center [556, 565] width 263 height 25
type input "**********"
click at [658, 649] on button "Sync" at bounding box center [676, 639] width 47 height 25
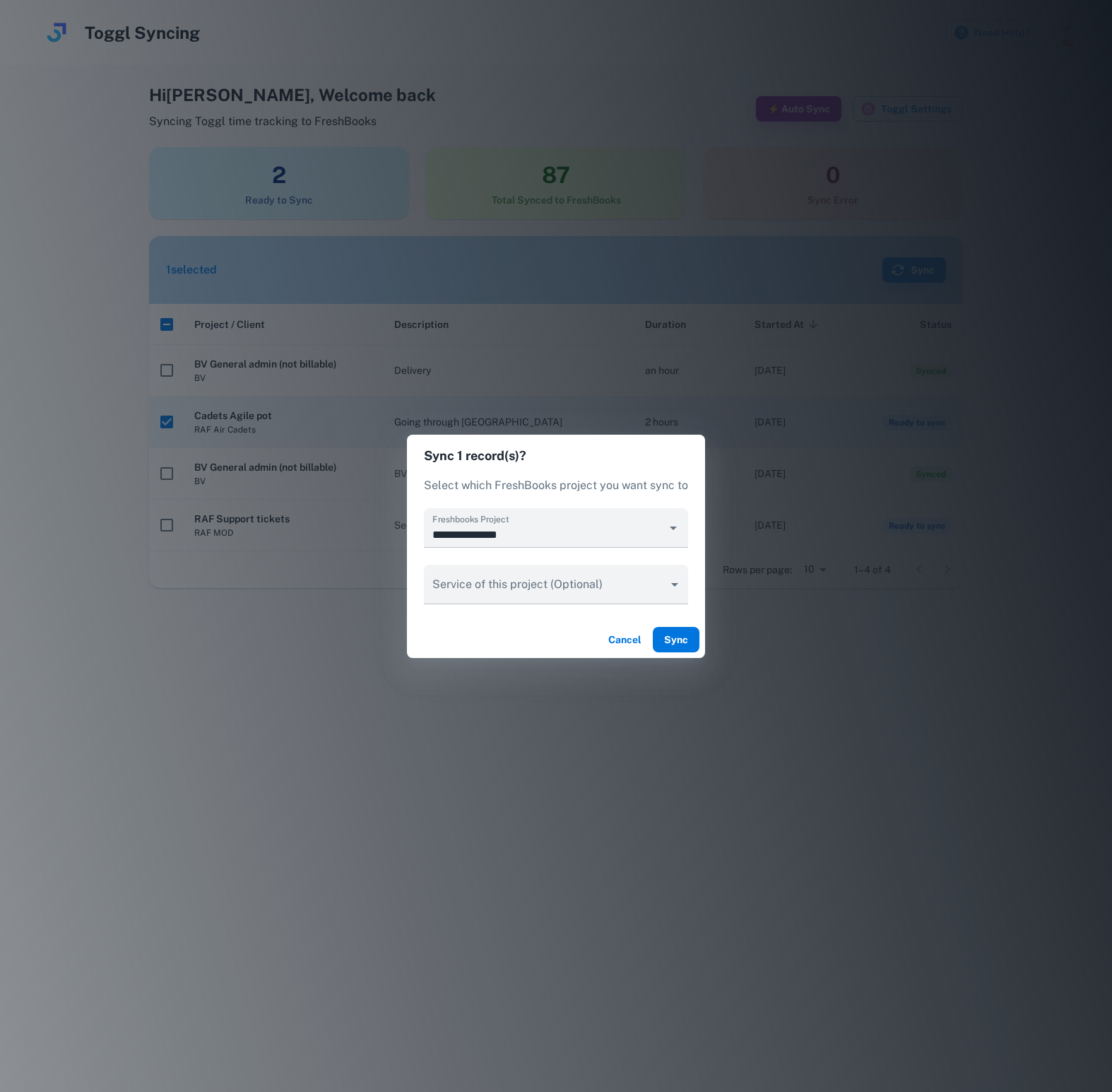
click at [671, 645] on button "Sync" at bounding box center [676, 639] width 47 height 25
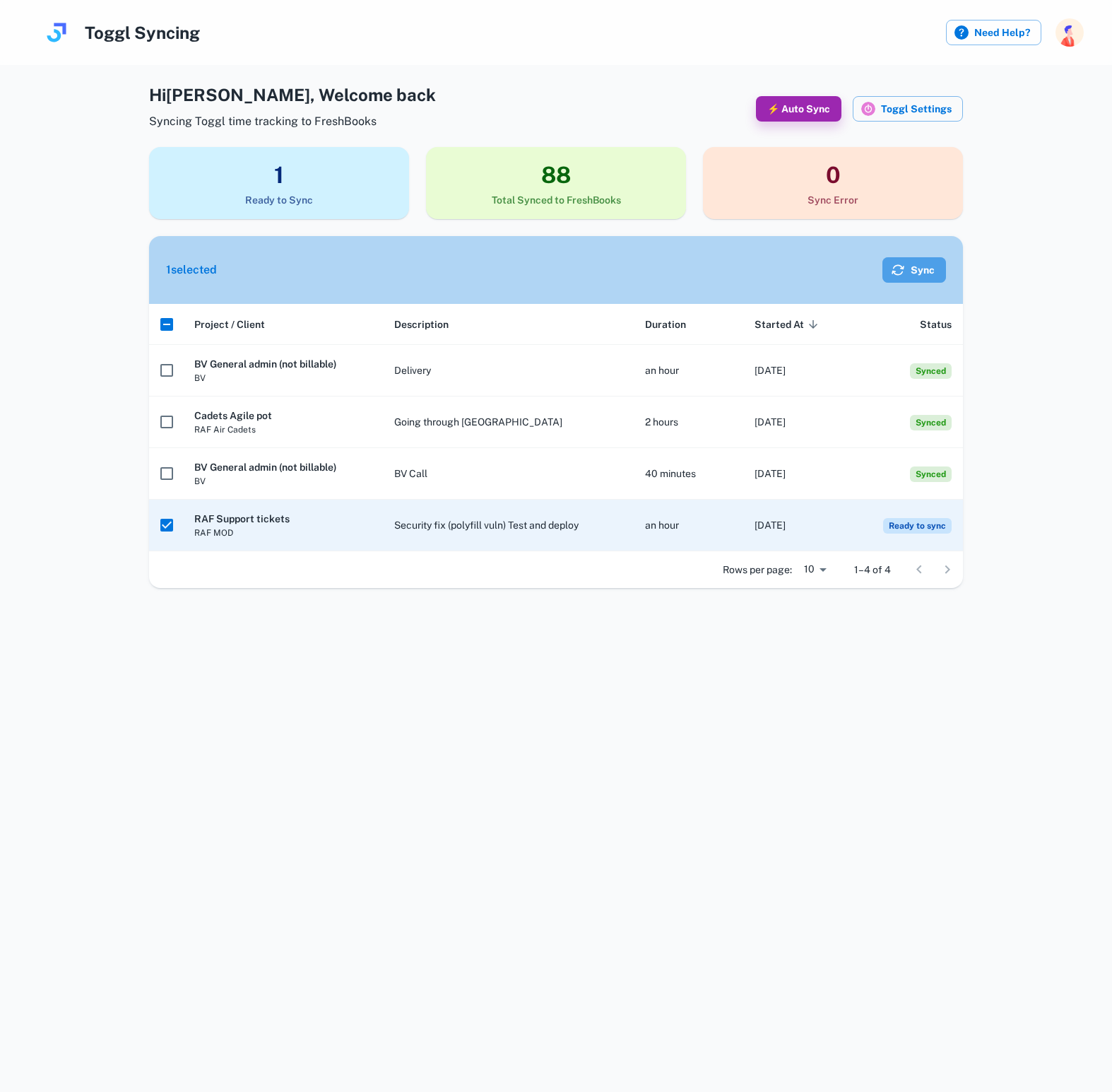
click at [911, 270] on button "Sync" at bounding box center [914, 269] width 63 height 25
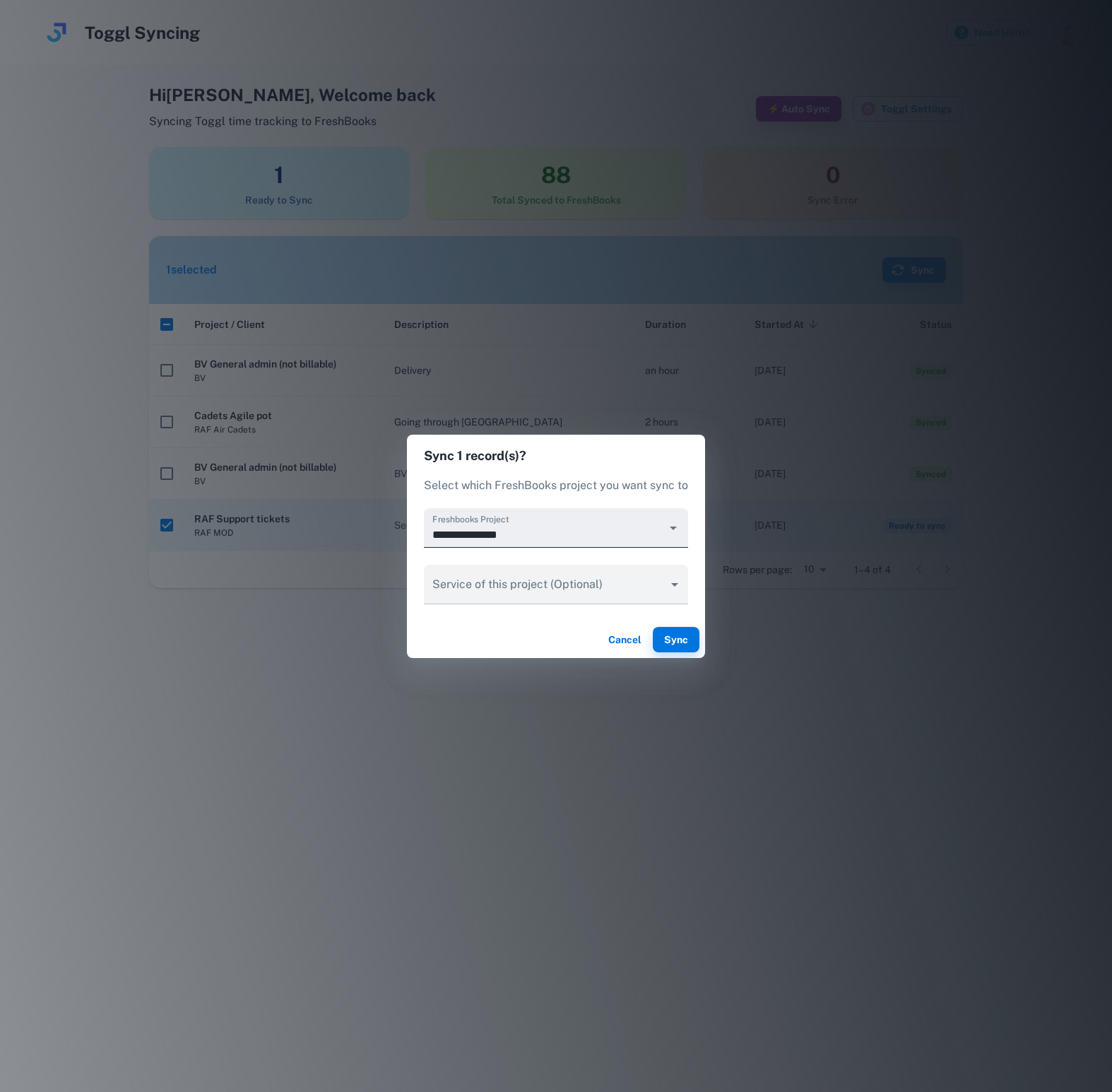
click at [675, 528] on icon "Open" at bounding box center [673, 528] width 17 height 17
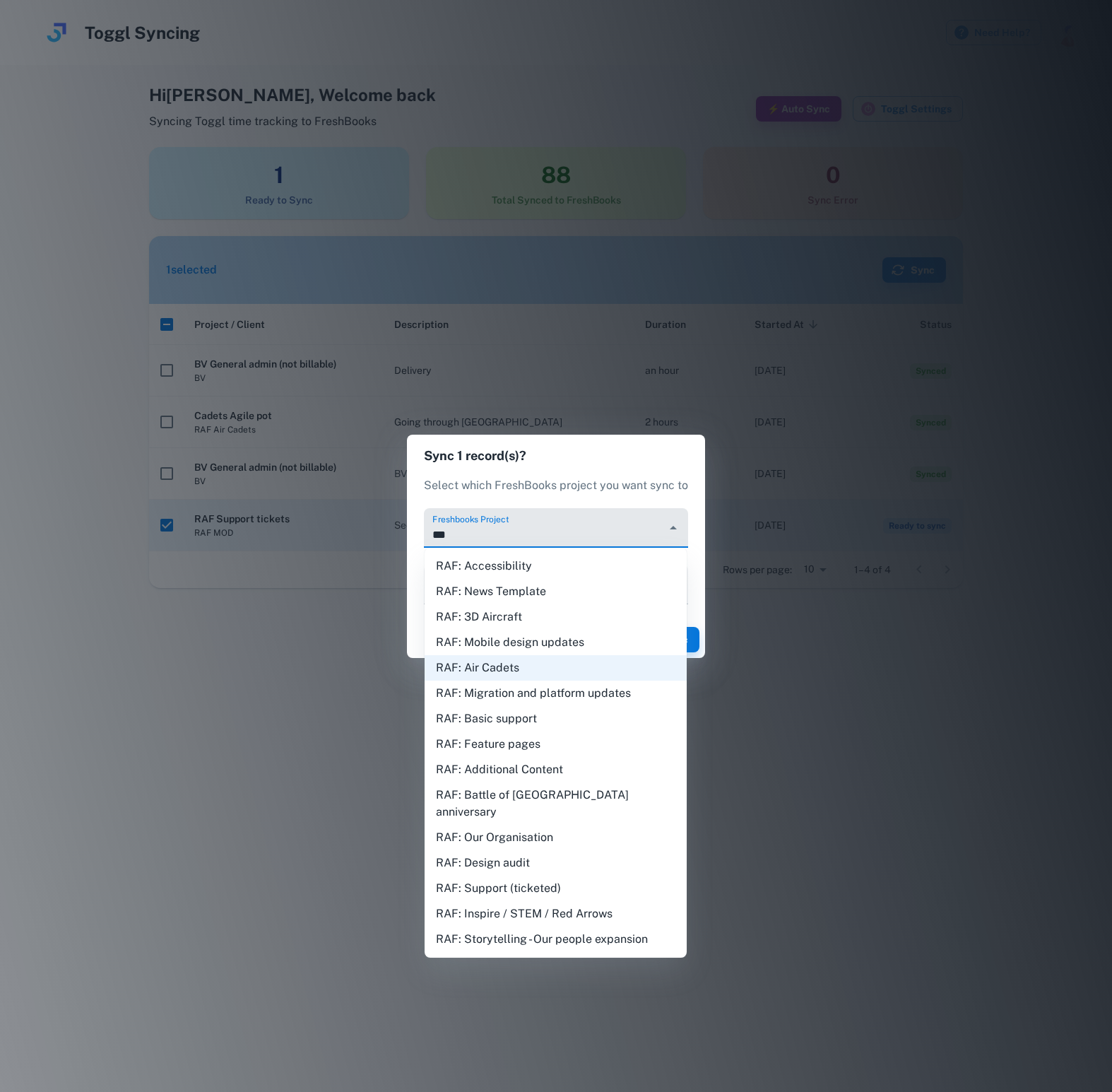
click at [521, 875] on li "RAF: Support (ticketed)" at bounding box center [556, 887] width 263 height 25
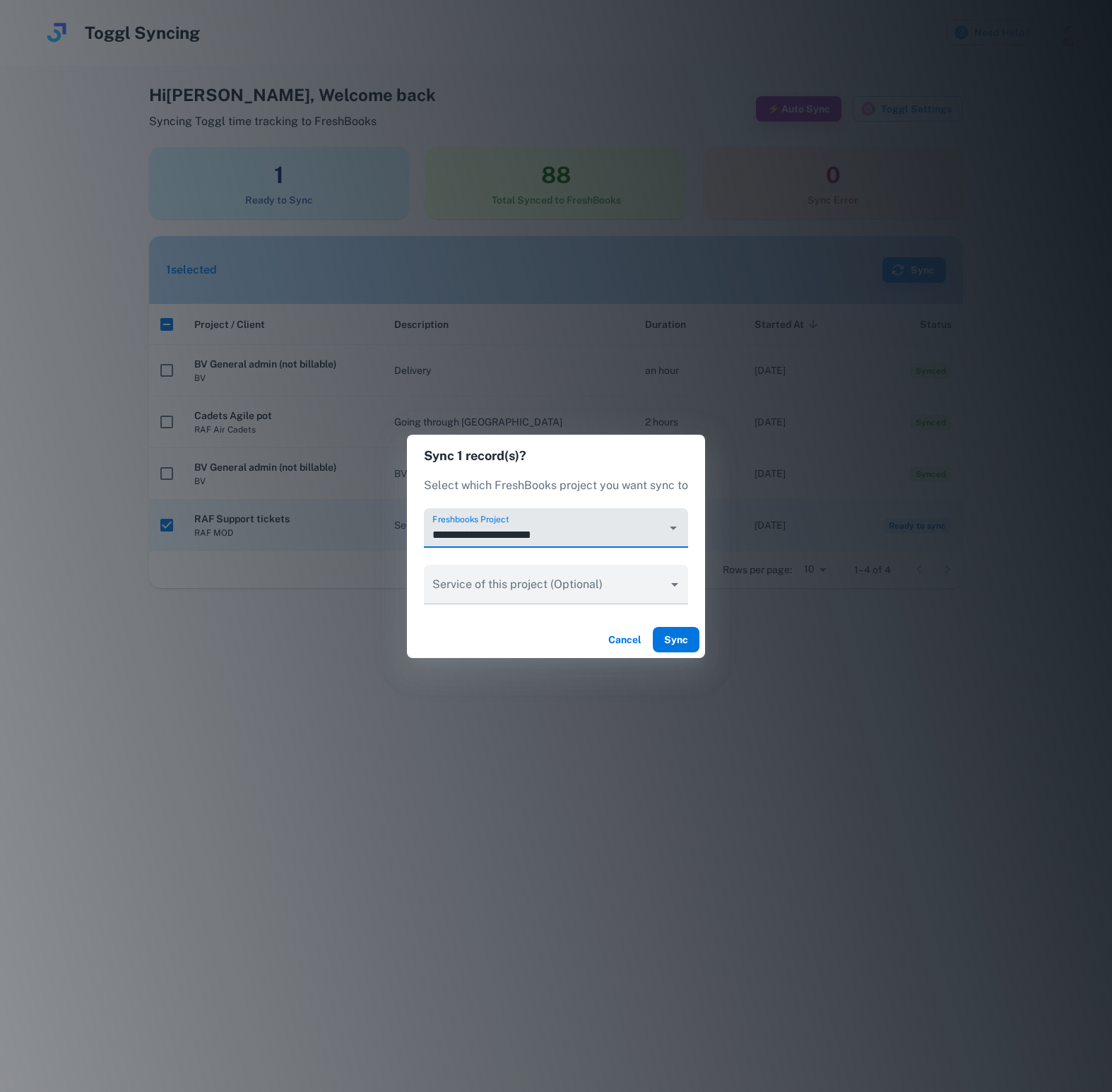
type input "**********"
click at [675, 641] on button "Sync" at bounding box center [676, 639] width 47 height 25
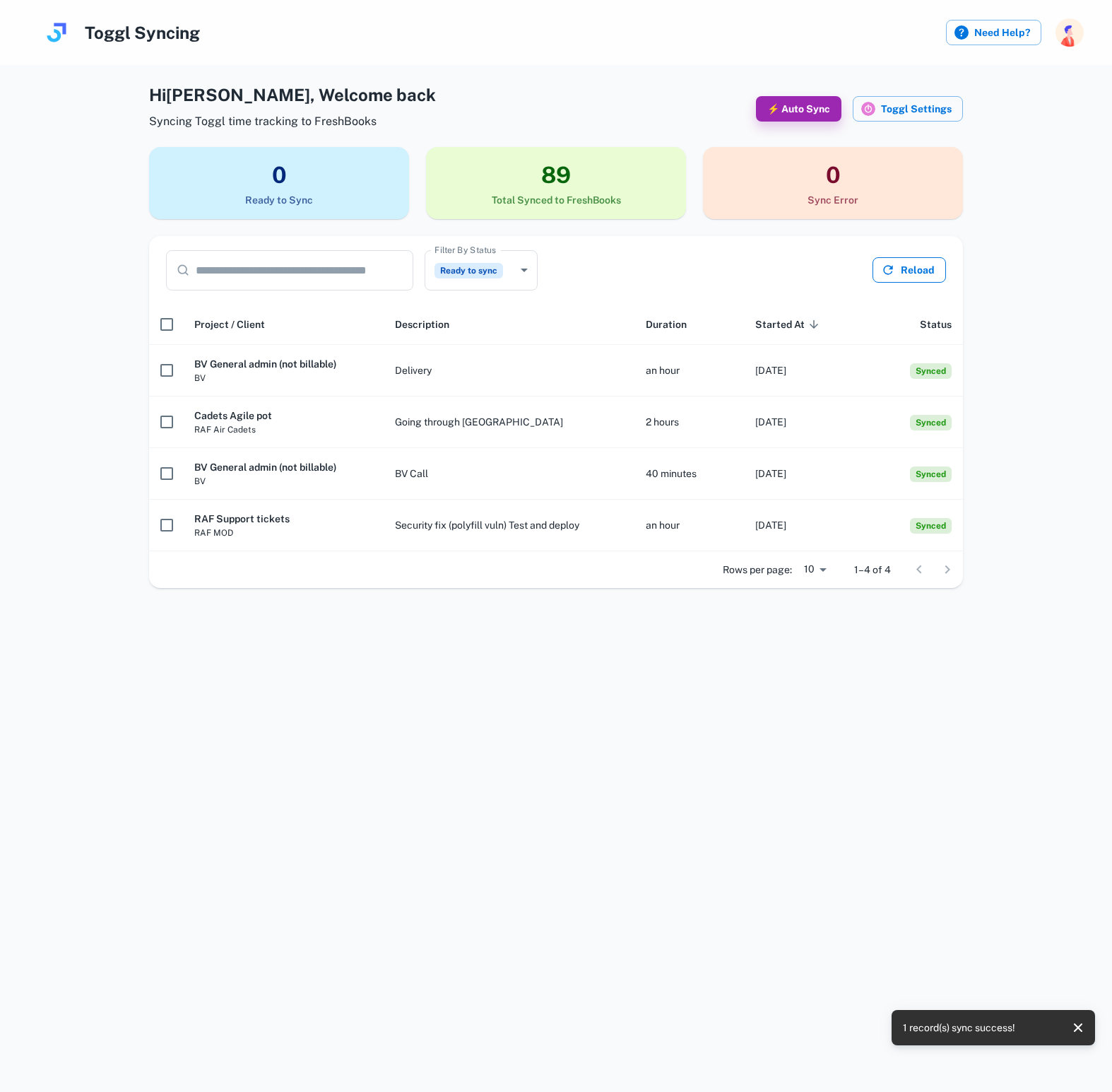
click at [917, 264] on button "Reload" at bounding box center [910, 269] width 73 height 25
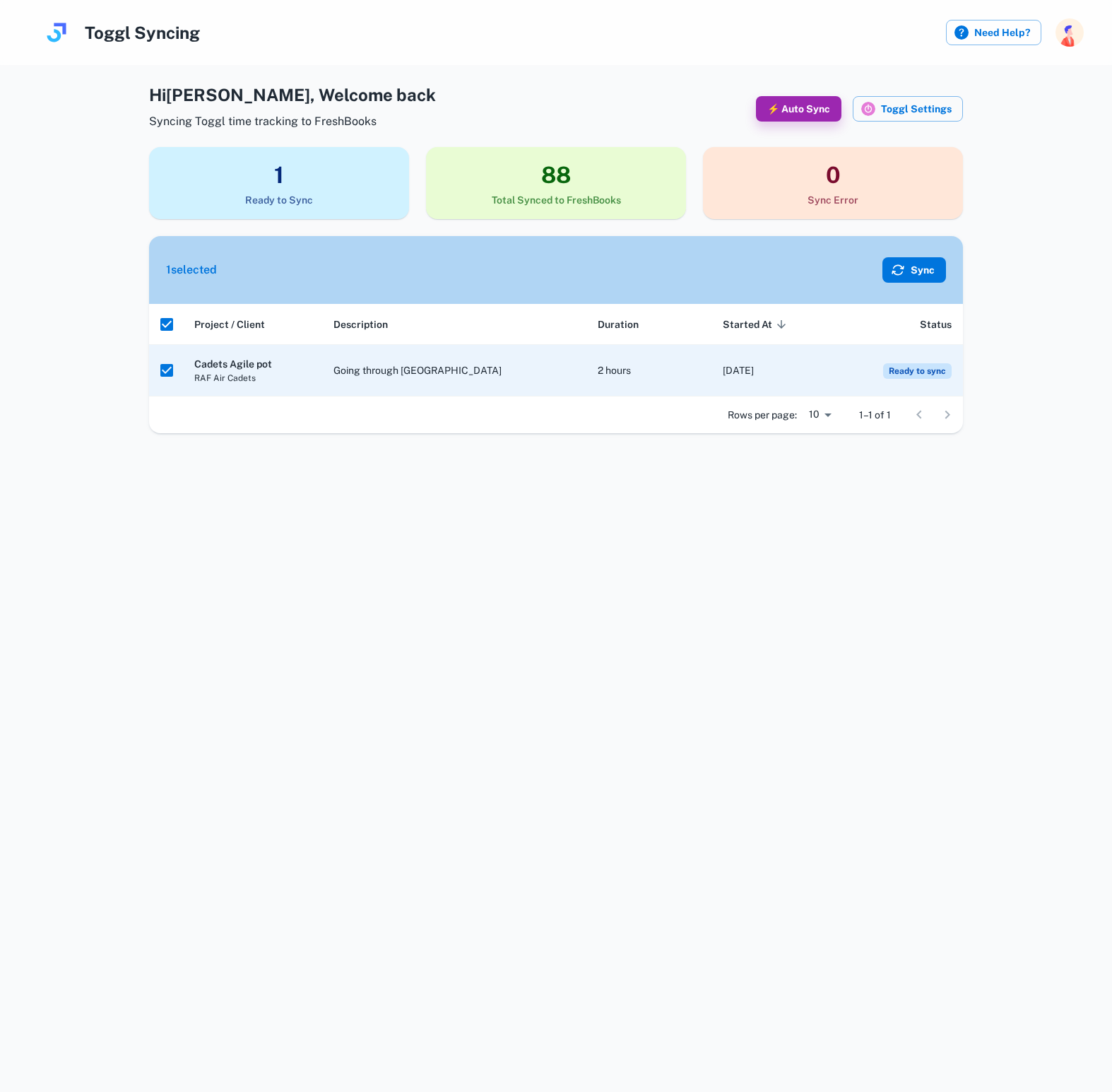
click at [920, 269] on button "Sync" at bounding box center [914, 269] width 63 height 25
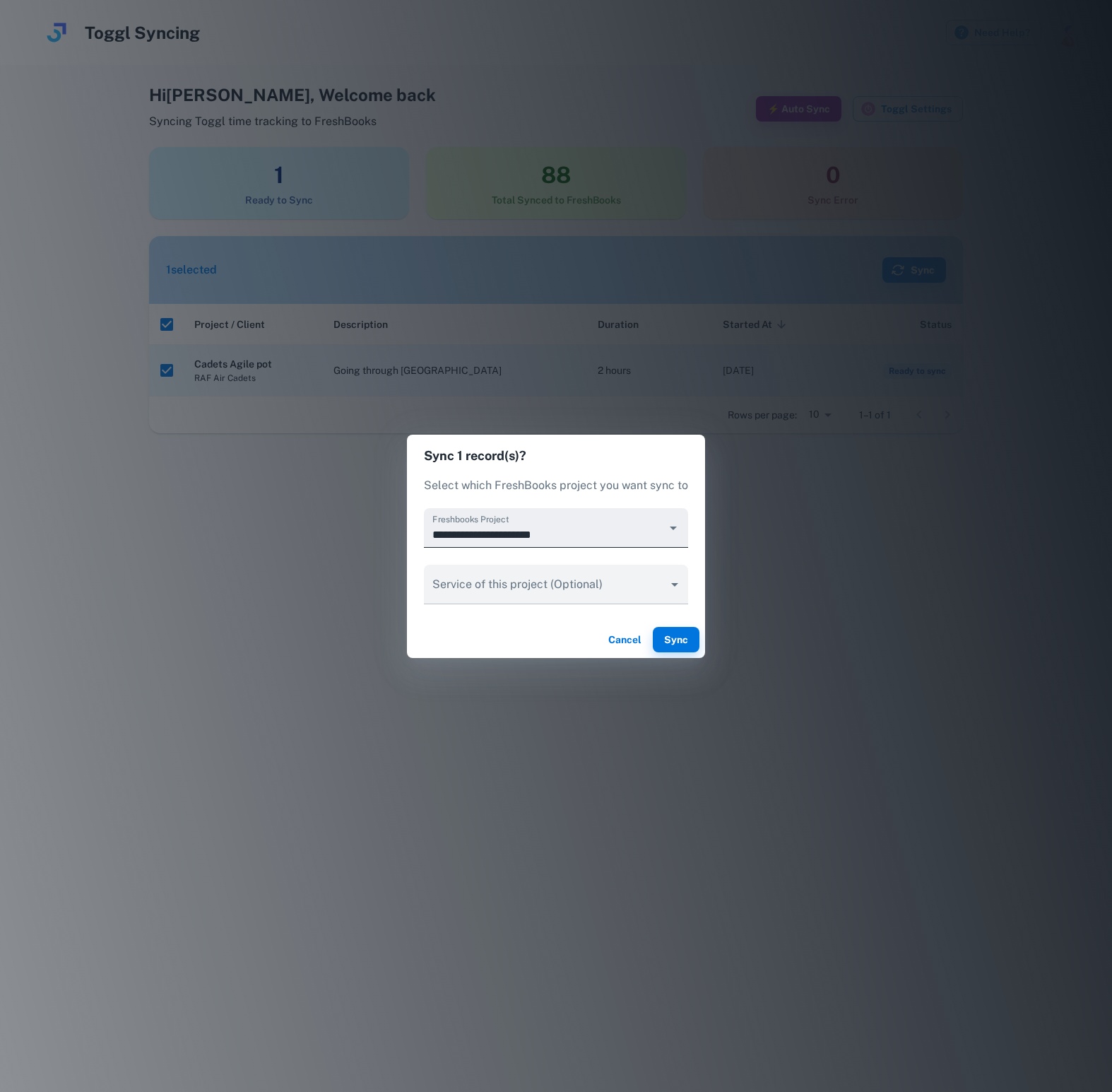
click at [676, 530] on icon "Open" at bounding box center [673, 528] width 17 height 17
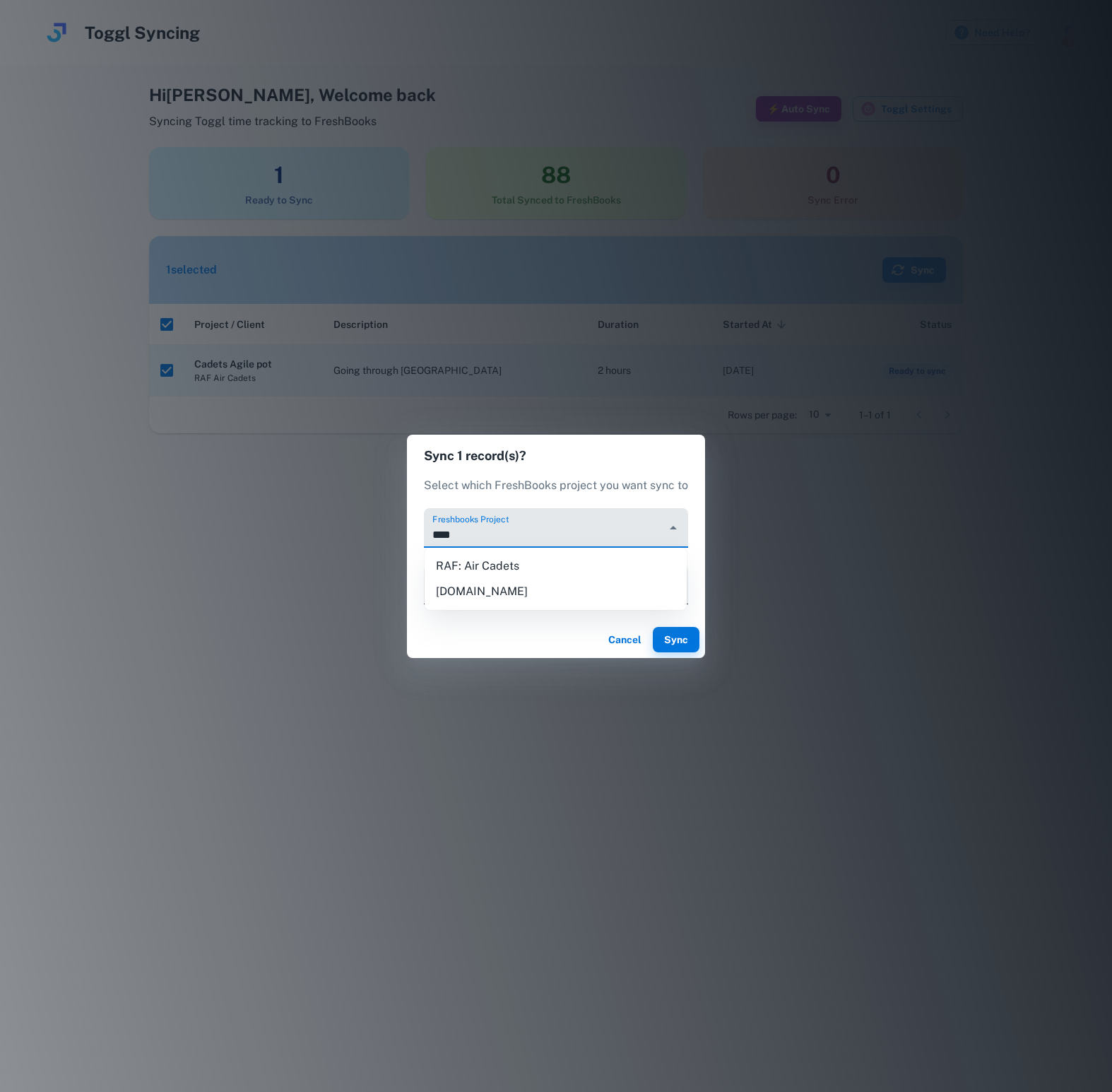
click at [550, 563] on li "RAF: Air Cadets" at bounding box center [556, 565] width 263 height 25
type input "**********"
click at [669, 637] on button "Sync" at bounding box center [676, 639] width 47 height 25
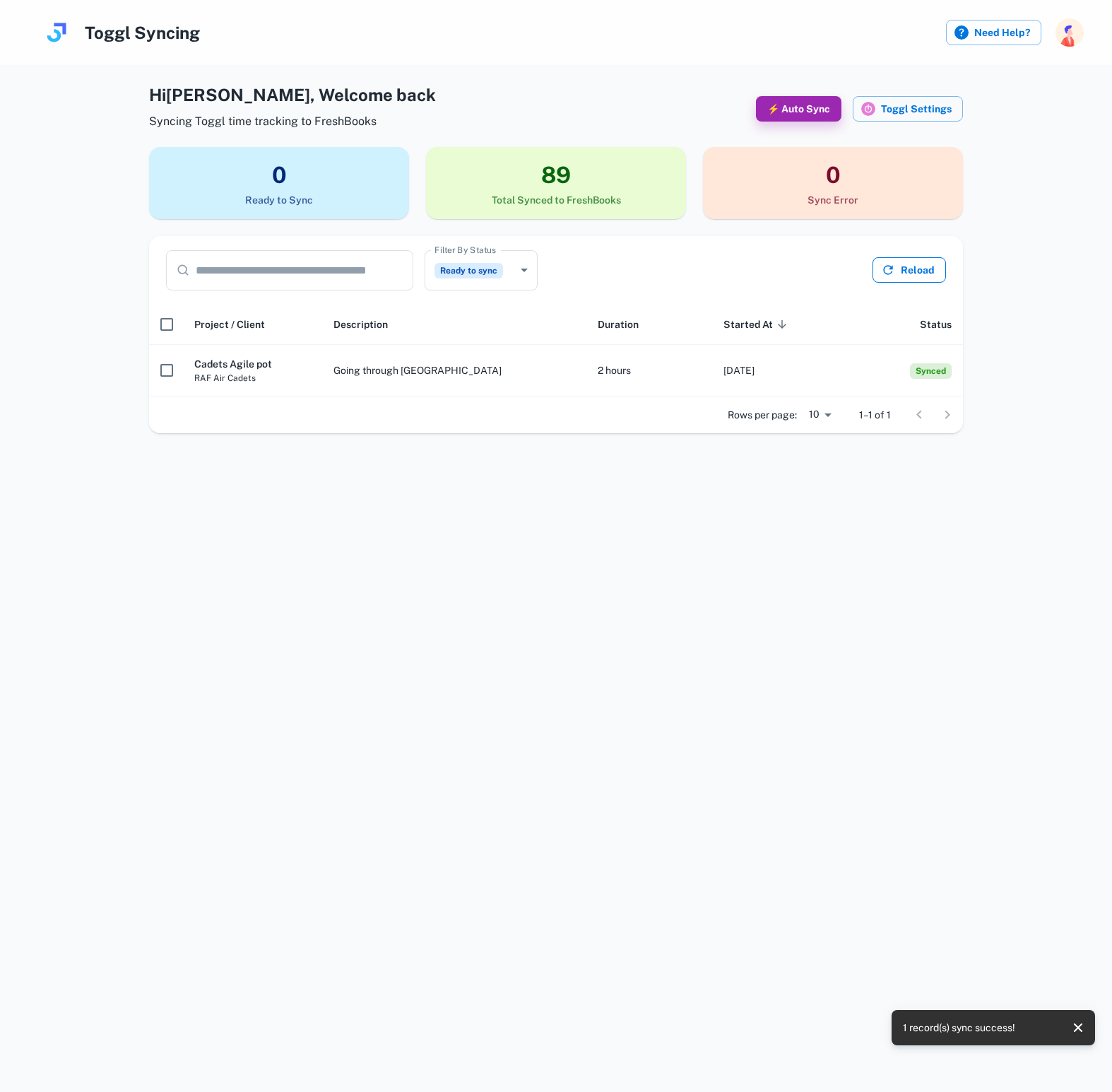
click at [907, 270] on button "Reload" at bounding box center [910, 269] width 73 height 25
